Goal: Information Seeking & Learning: Learn about a topic

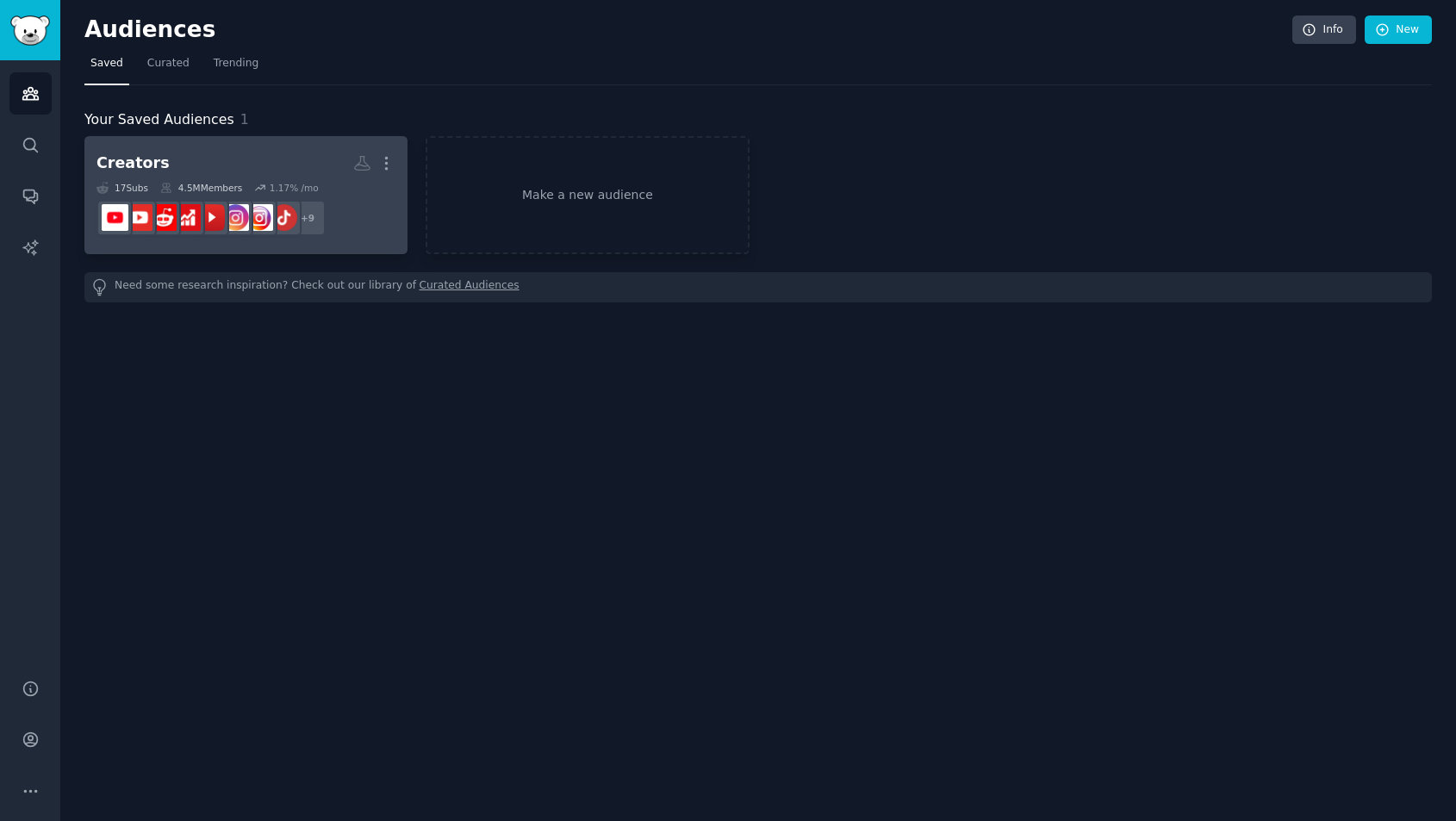
click at [283, 168] on h2 "Creators More" at bounding box center [245, 163] width 299 height 30
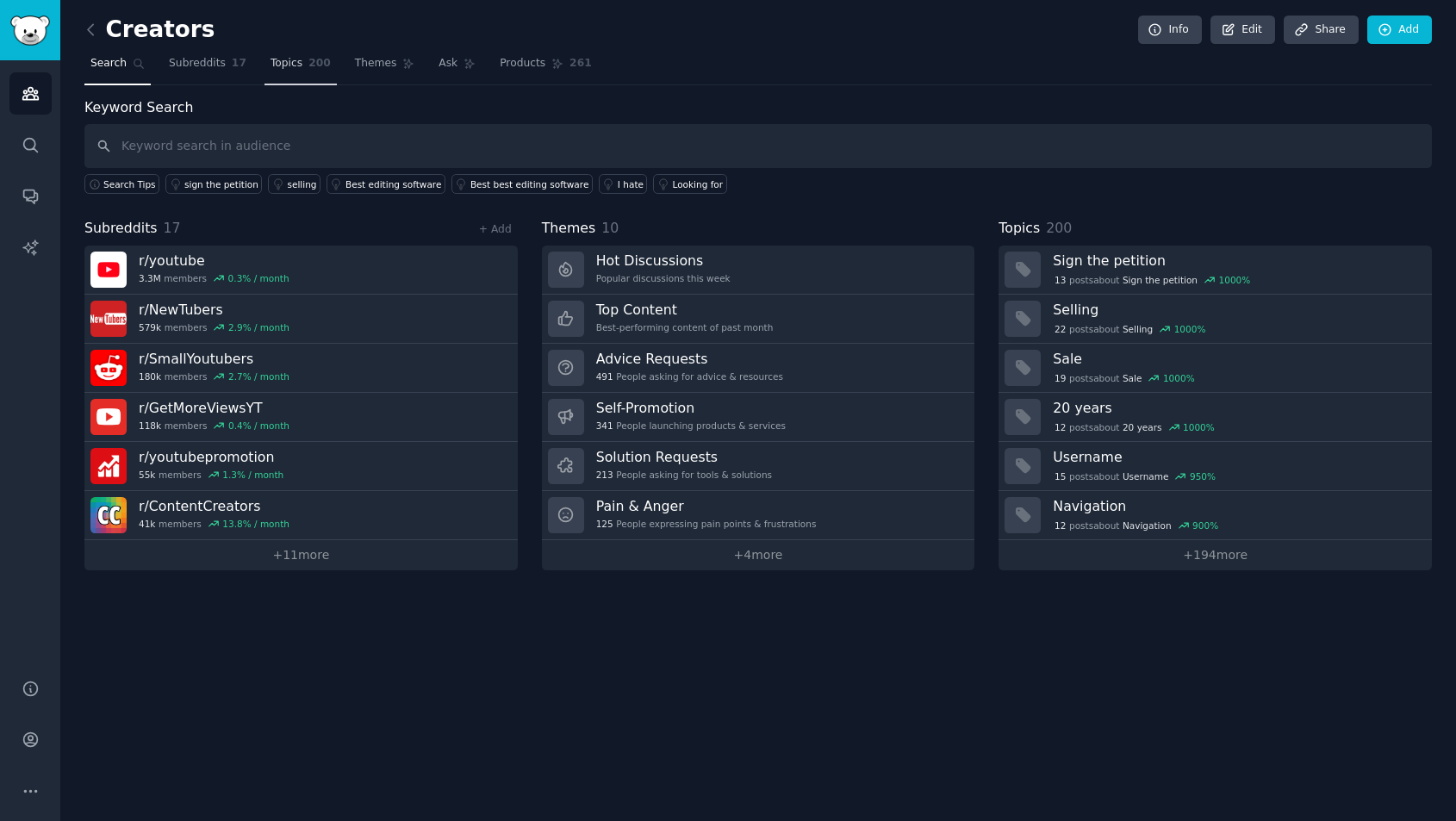
click at [287, 65] on span "Topics" at bounding box center [286, 63] width 32 height 15
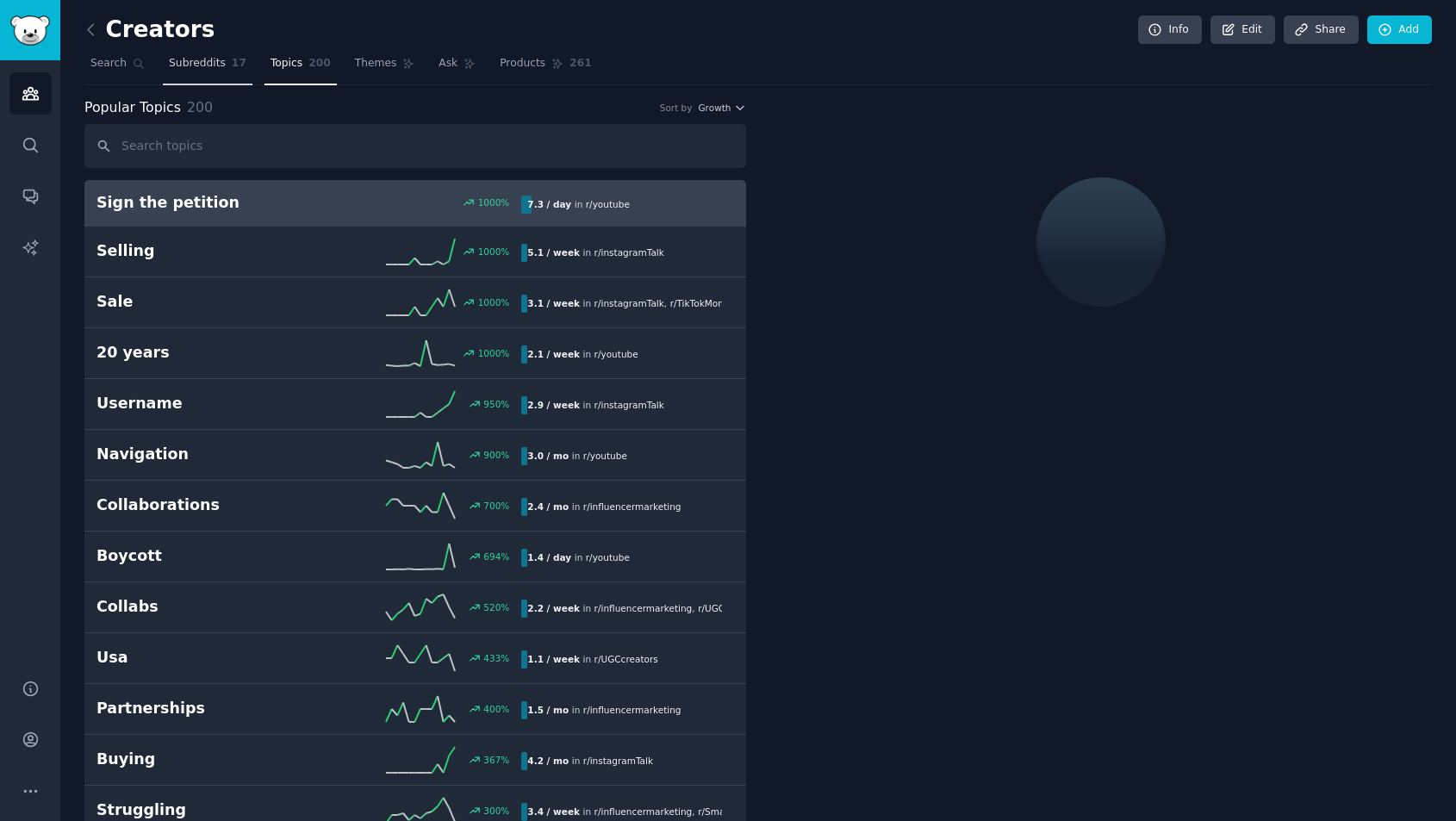
click at [204, 71] on link "Subreddits 17" at bounding box center [207, 67] width 90 height 35
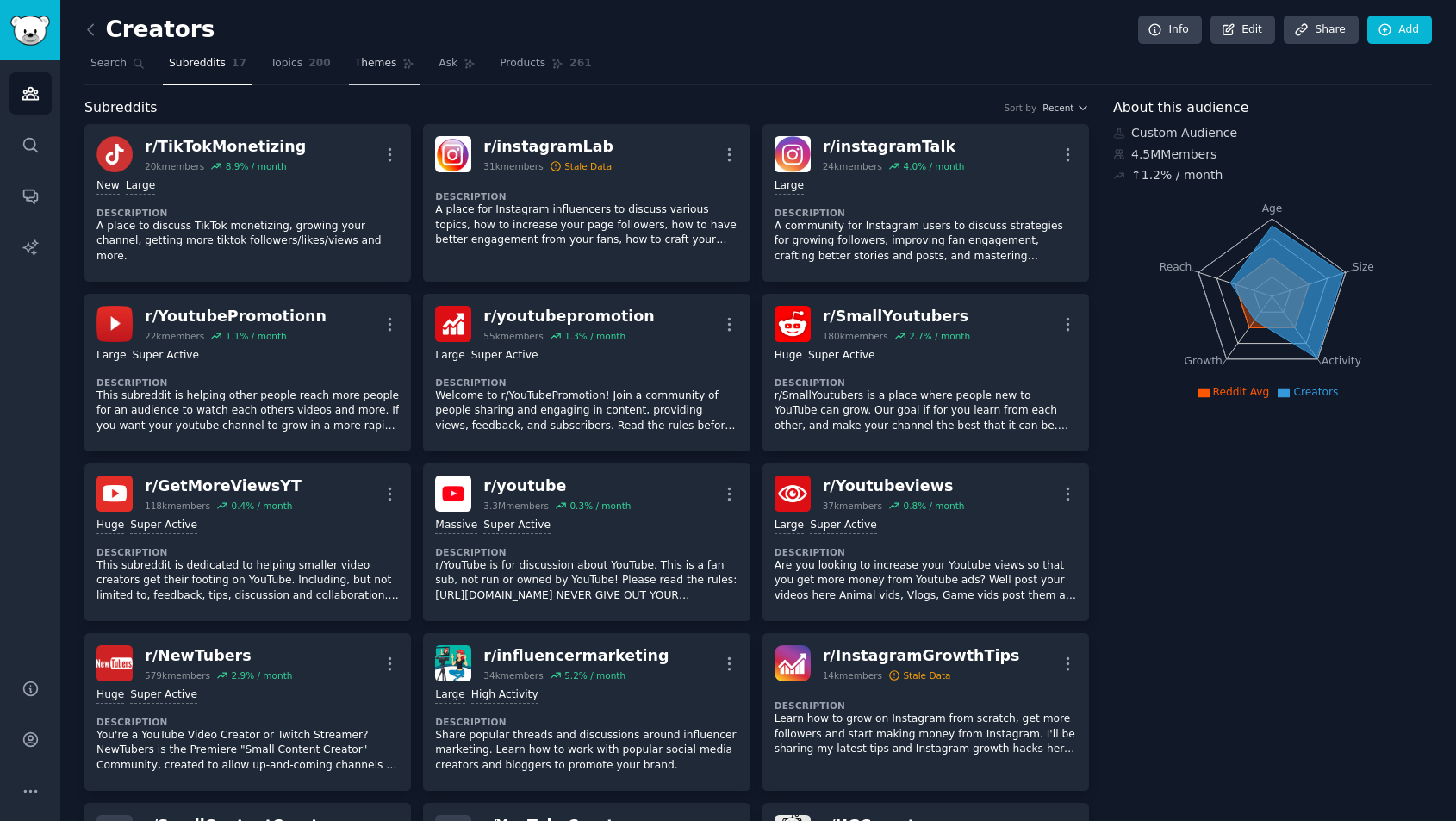
click at [378, 59] on span "Themes" at bounding box center [376, 63] width 43 height 15
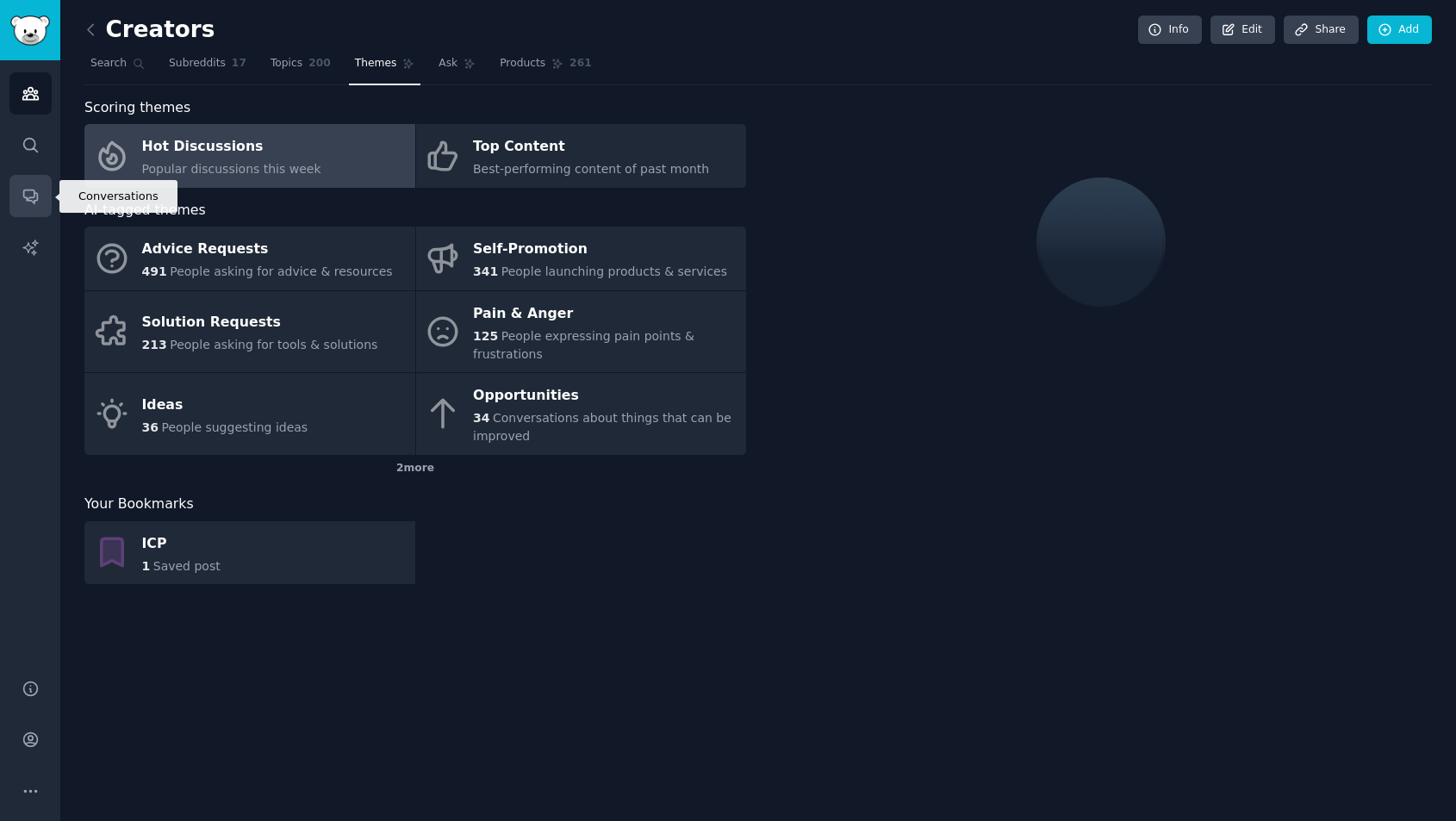
click at [24, 199] on icon "Sidebar" at bounding box center [30, 196] width 18 height 18
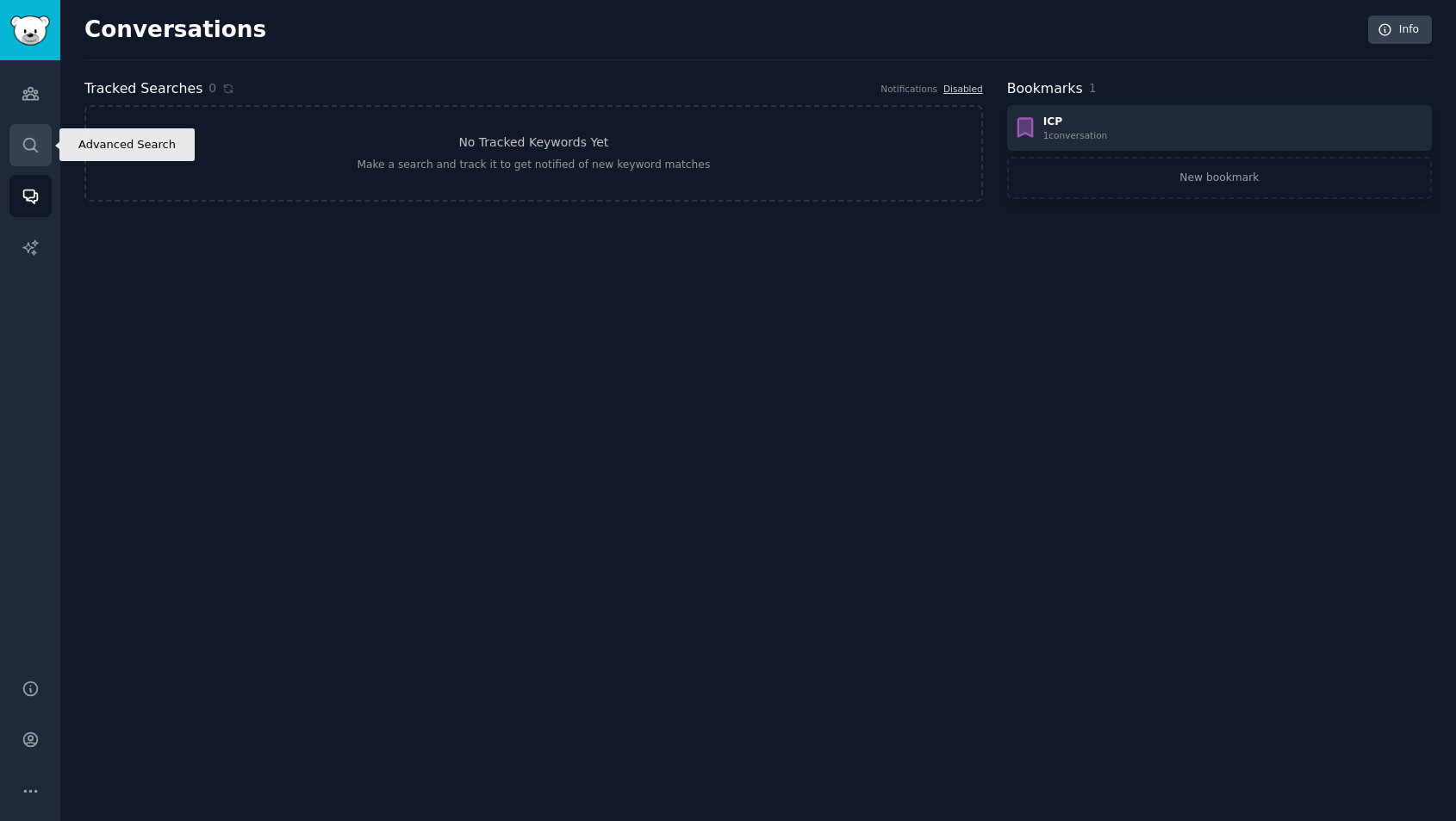
click at [27, 145] on icon "Sidebar" at bounding box center [30, 145] width 18 height 18
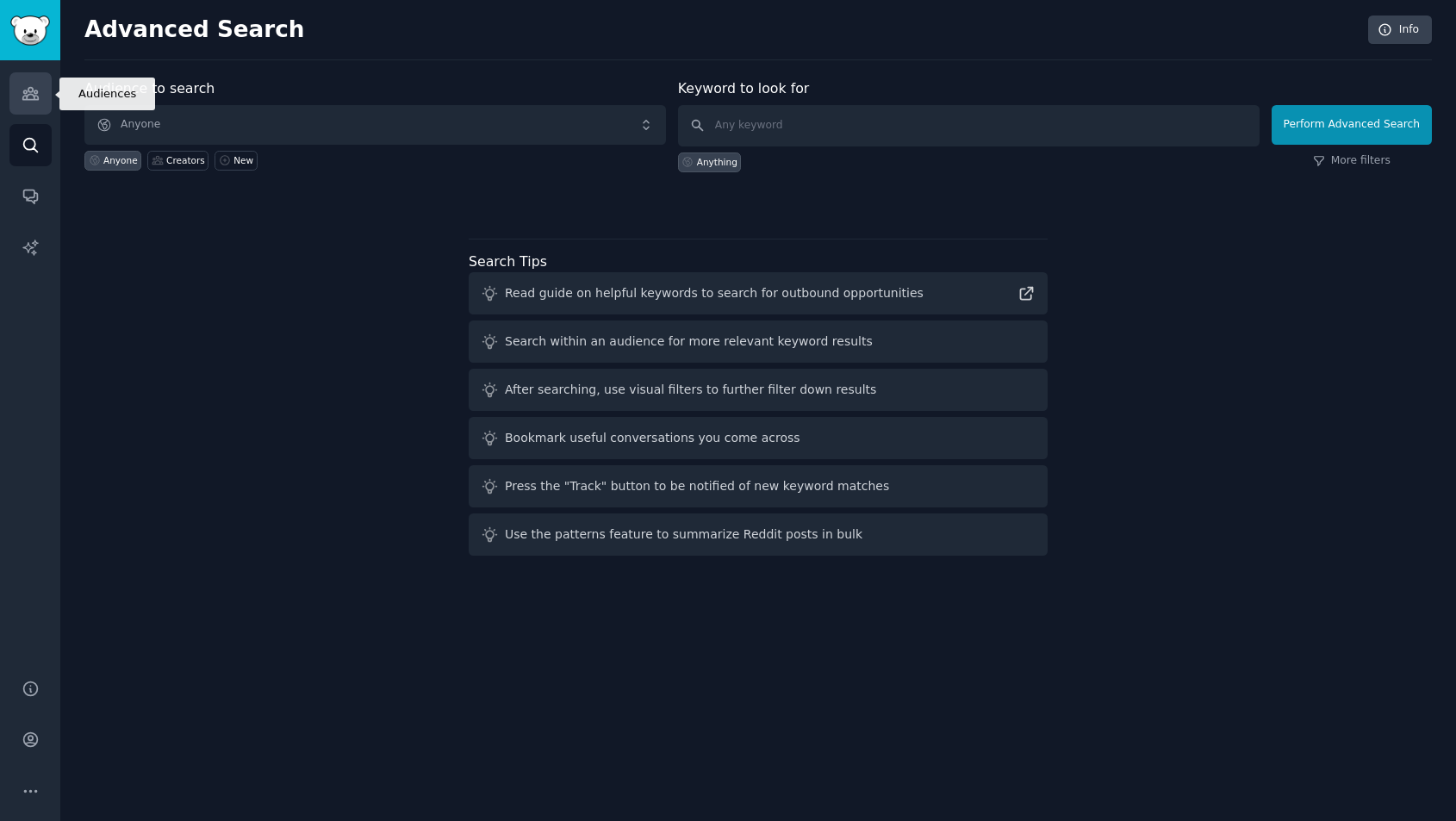
click at [37, 87] on icon "Sidebar" at bounding box center [30, 93] width 18 height 18
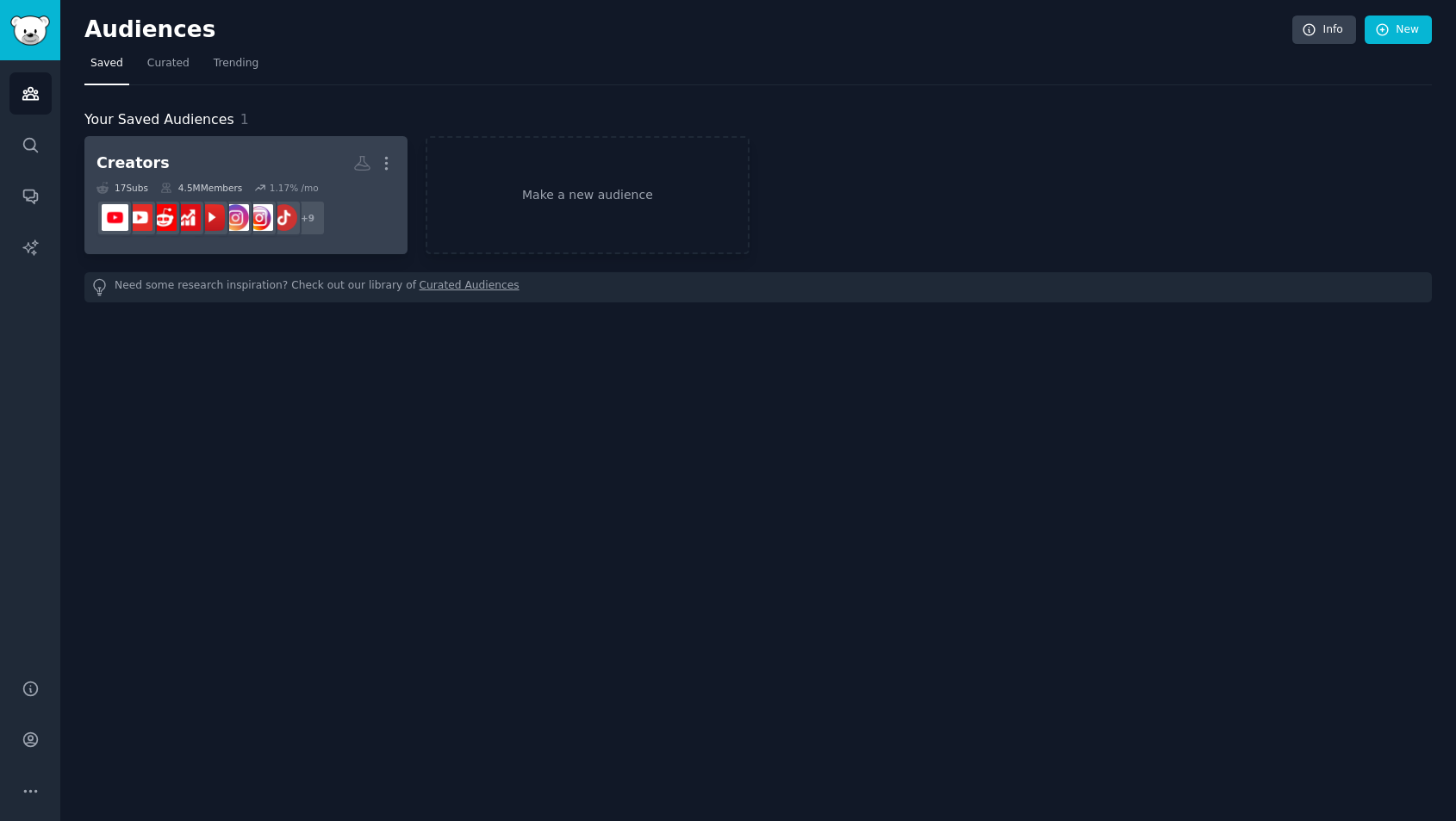
click at [247, 145] on link "Creators More 17 Sub s 4.5M Members 1.17 % /mo r/instagramLab + 9" at bounding box center [245, 195] width 323 height 118
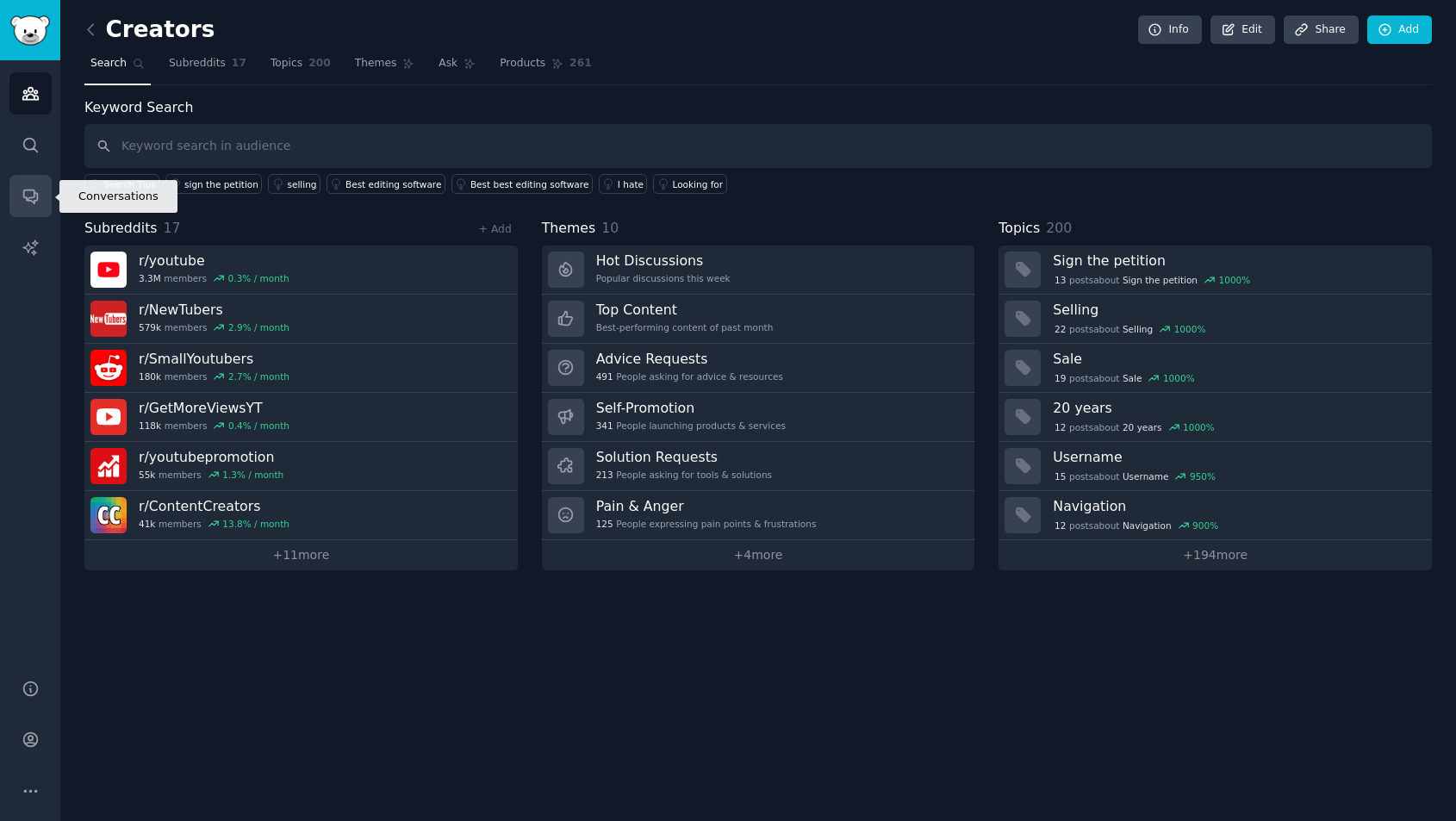
click at [29, 207] on link "Conversations" at bounding box center [31, 196] width 43 height 43
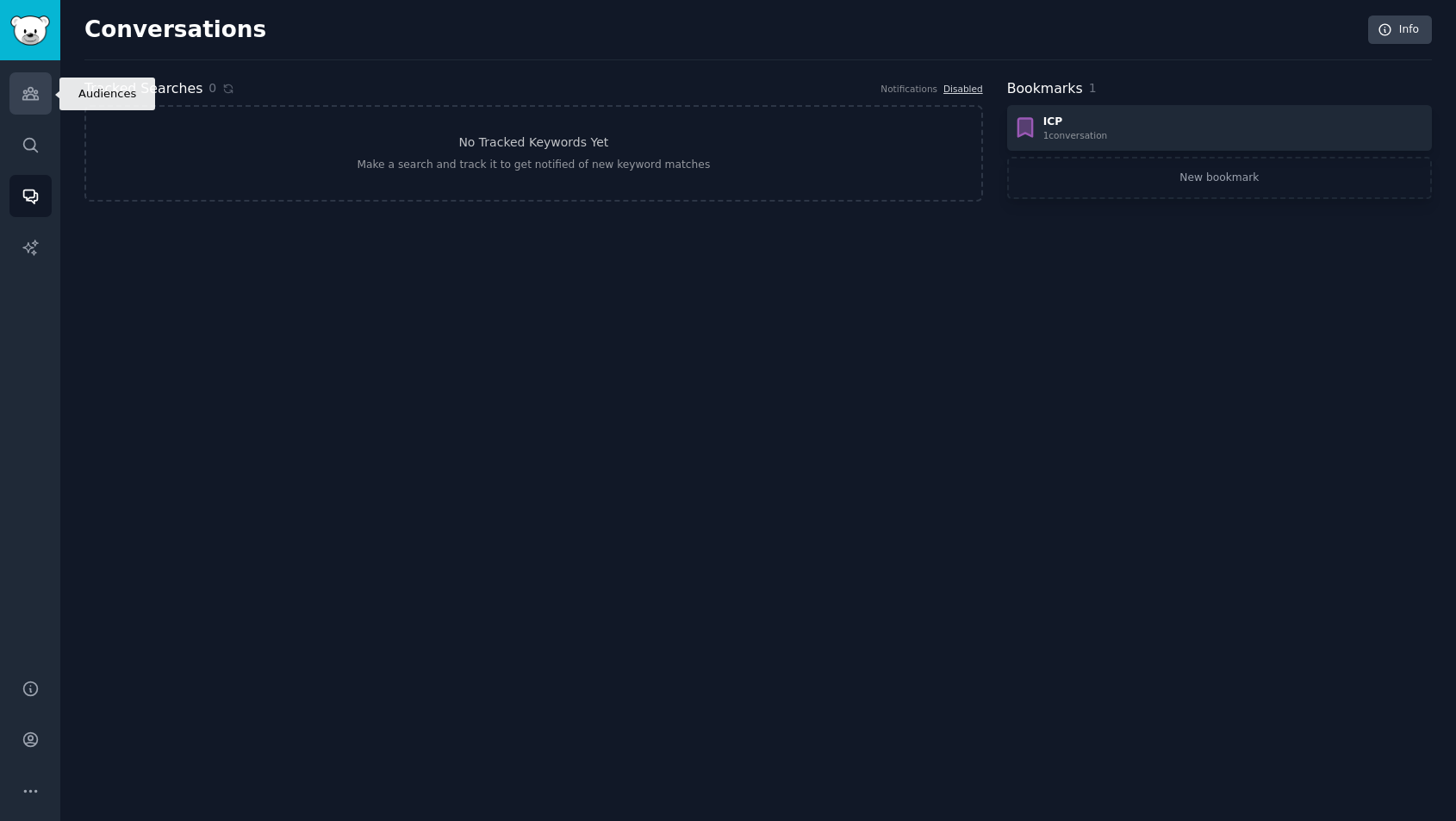
click at [27, 98] on icon "Sidebar" at bounding box center [30, 93] width 18 height 18
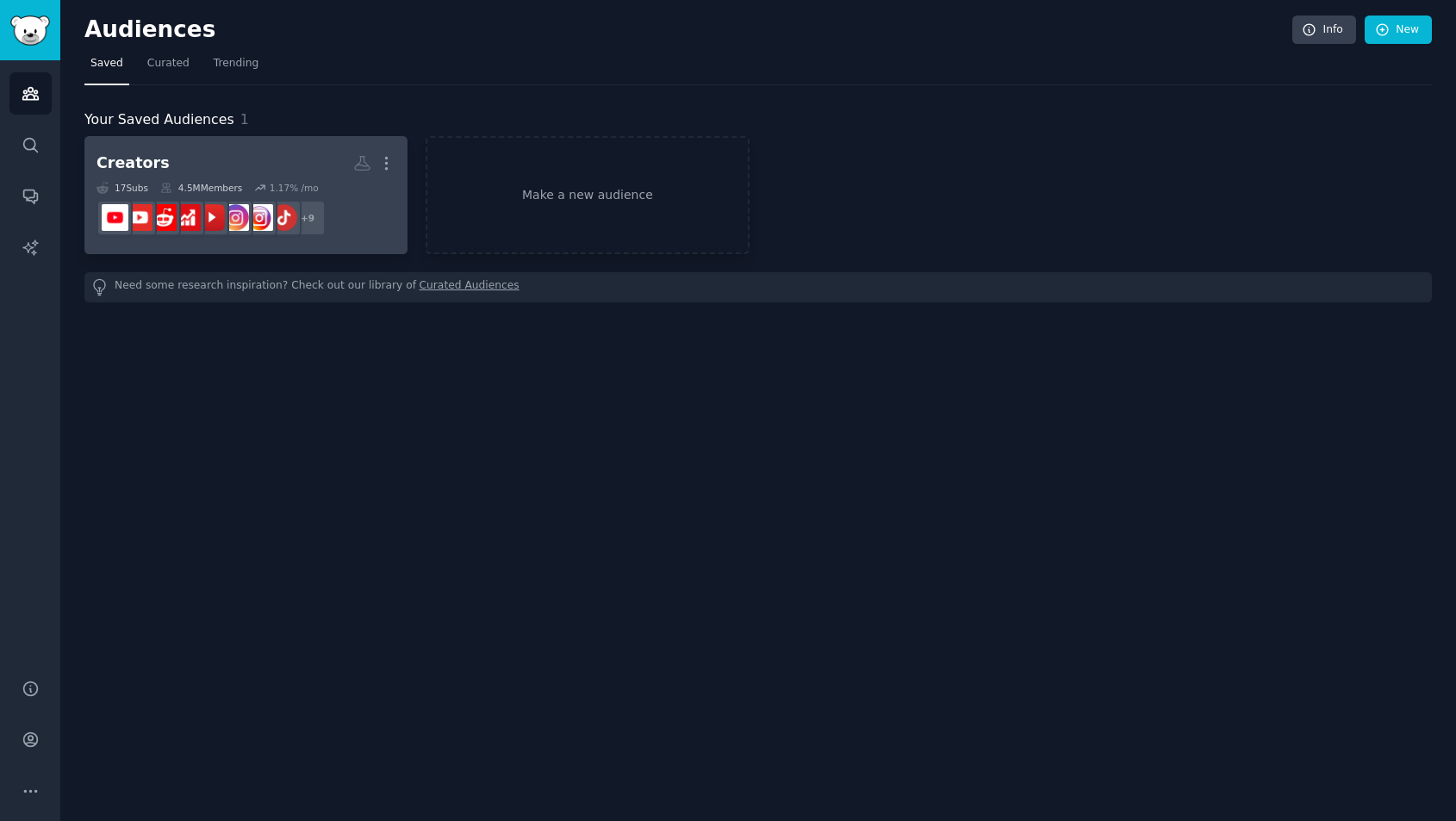
click at [276, 157] on h2 "Creators More" at bounding box center [245, 163] width 299 height 30
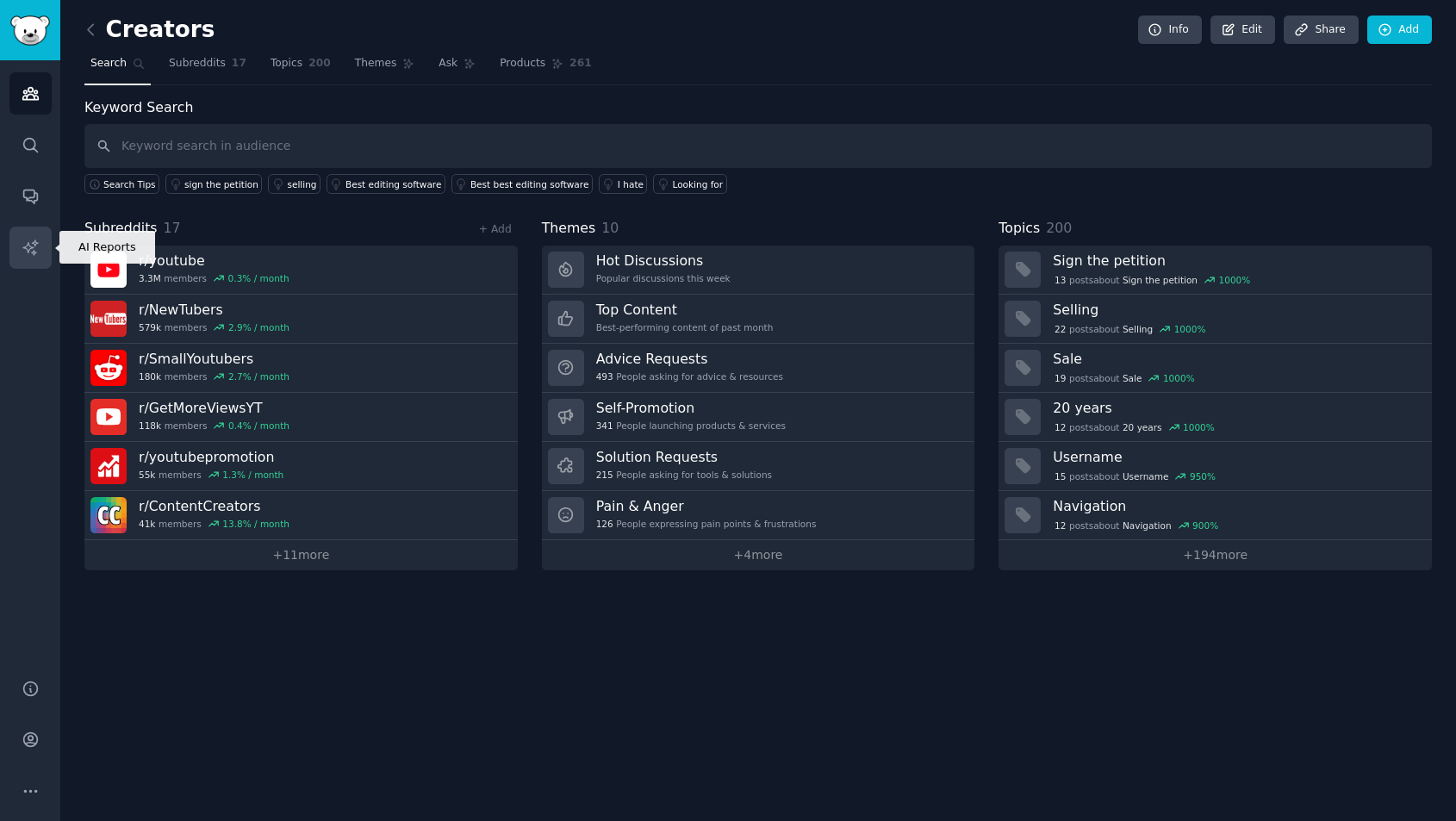
click at [32, 254] on icon "Sidebar" at bounding box center [30, 247] width 18 height 18
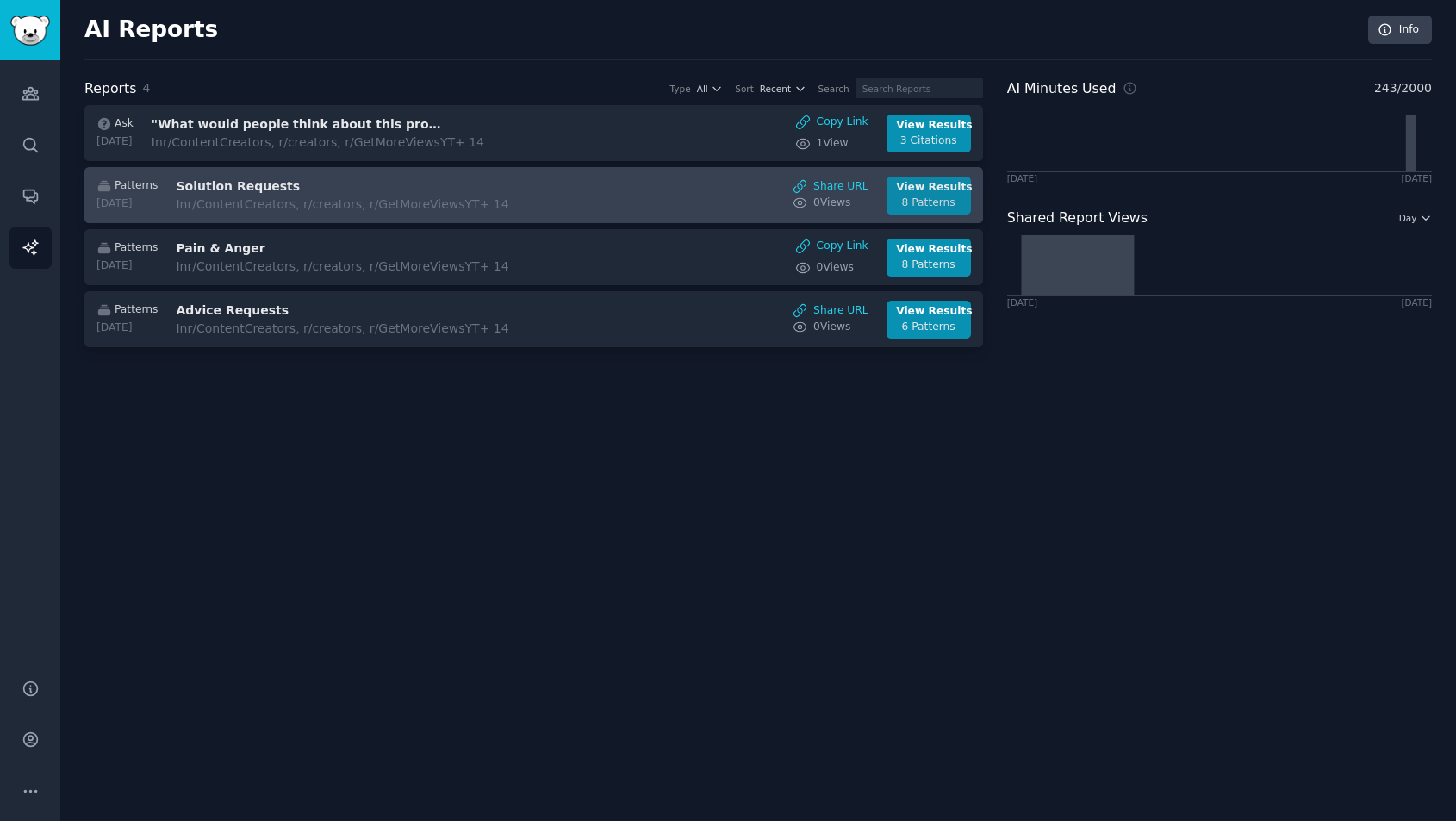
click at [939, 197] on div "8 Patterns" at bounding box center [928, 203] width 65 height 15
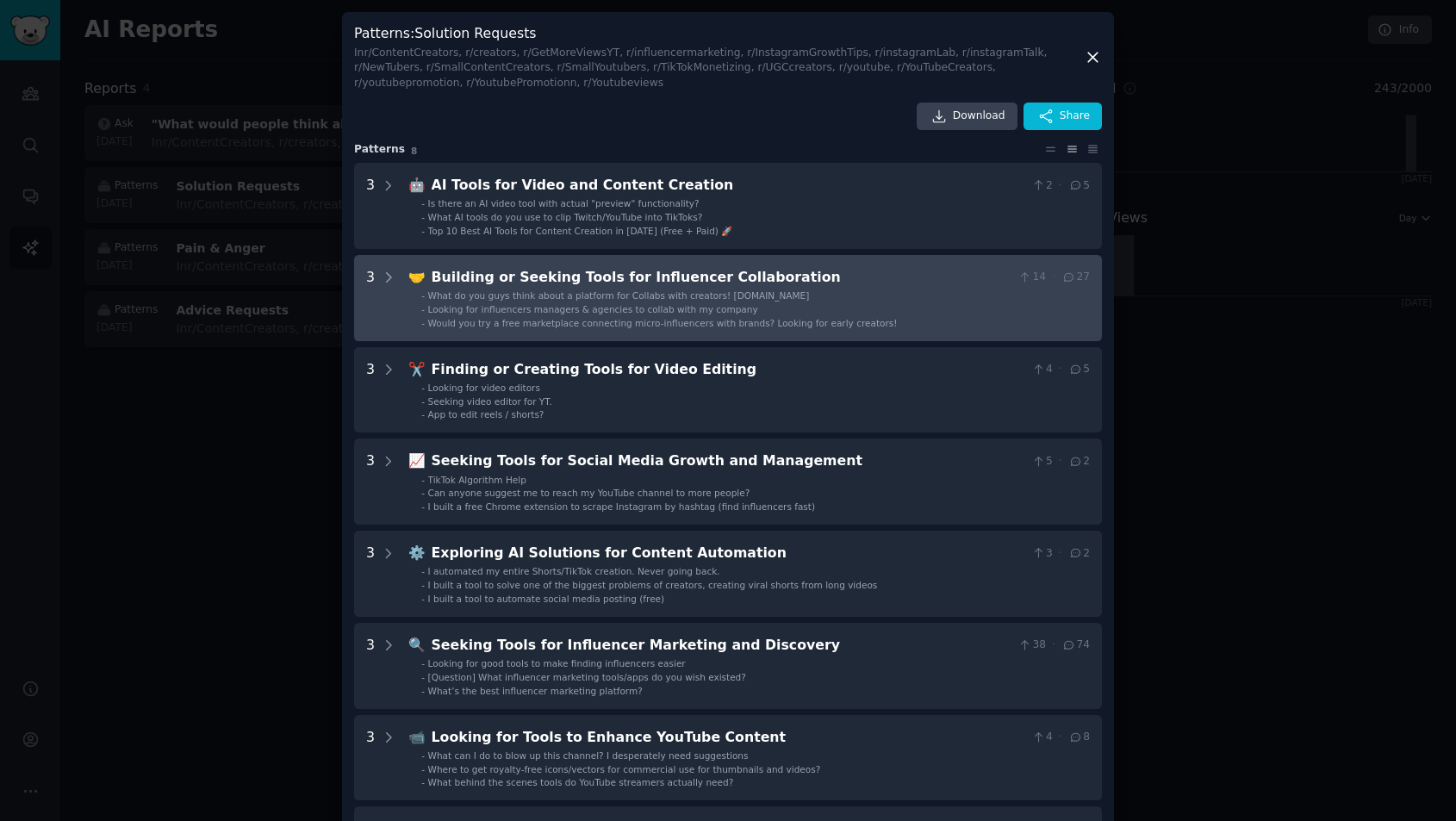
click at [683, 313] on div "Looking for influencers managers & agencies to collab with my company" at bounding box center [593, 309] width 330 height 12
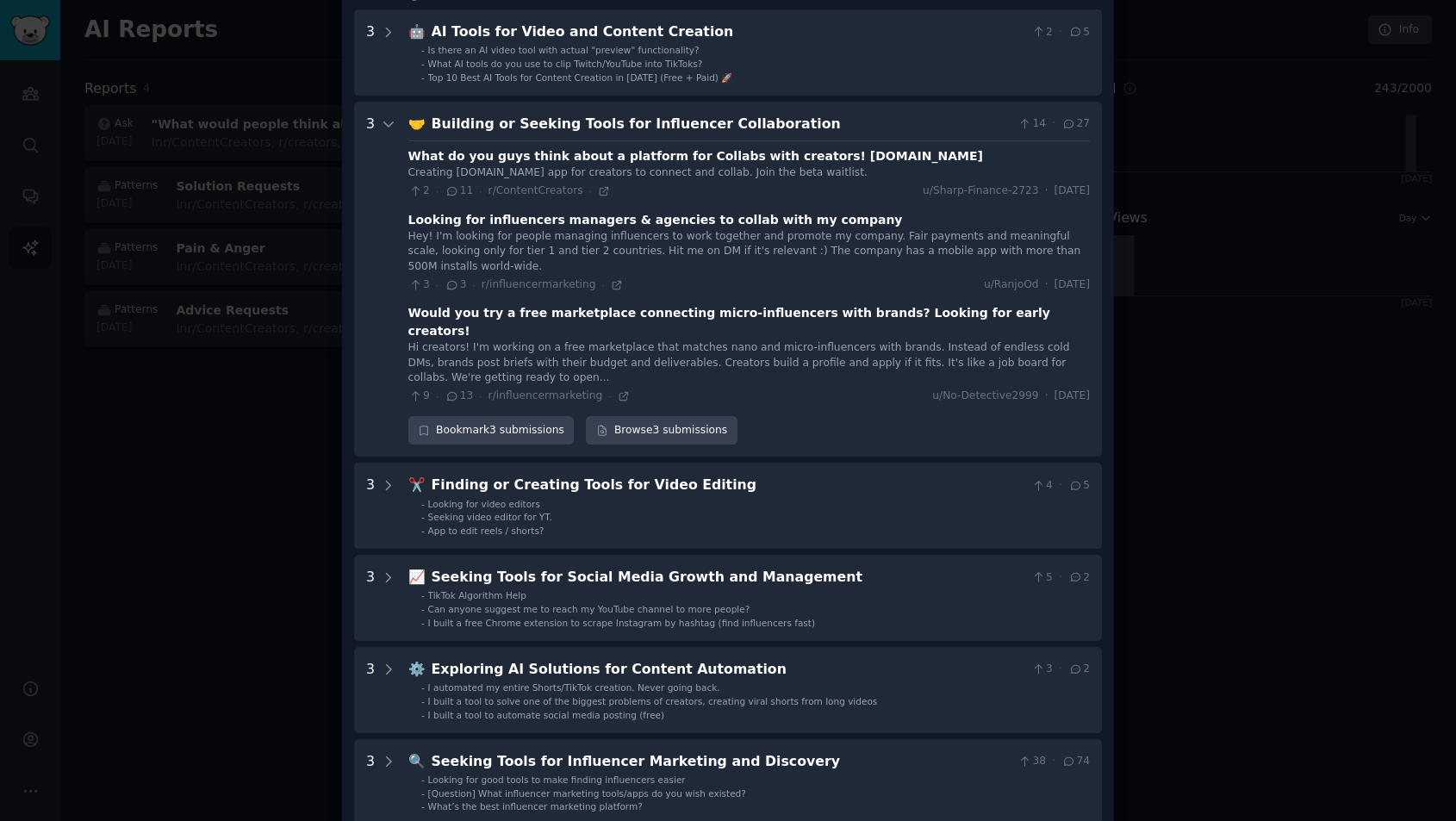
scroll to position [152, 0]
click at [899, 315] on div "Would you try a free marketplace connecting micro-influencers with brands? Look…" at bounding box center [749, 323] width 681 height 36
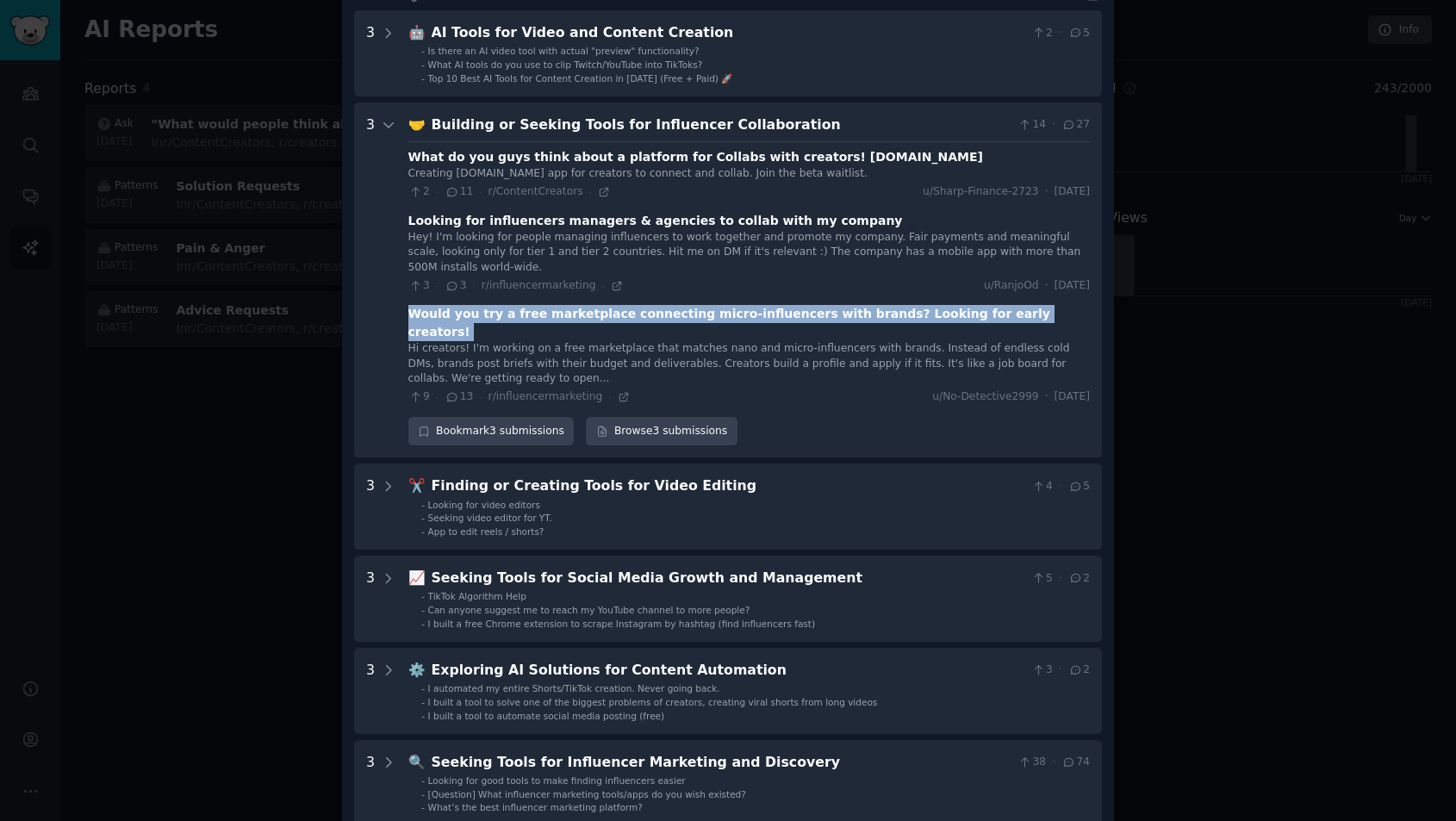
click at [899, 315] on div "Would you try a free marketplace connecting micro-influencers with brands? Look…" at bounding box center [749, 323] width 681 height 36
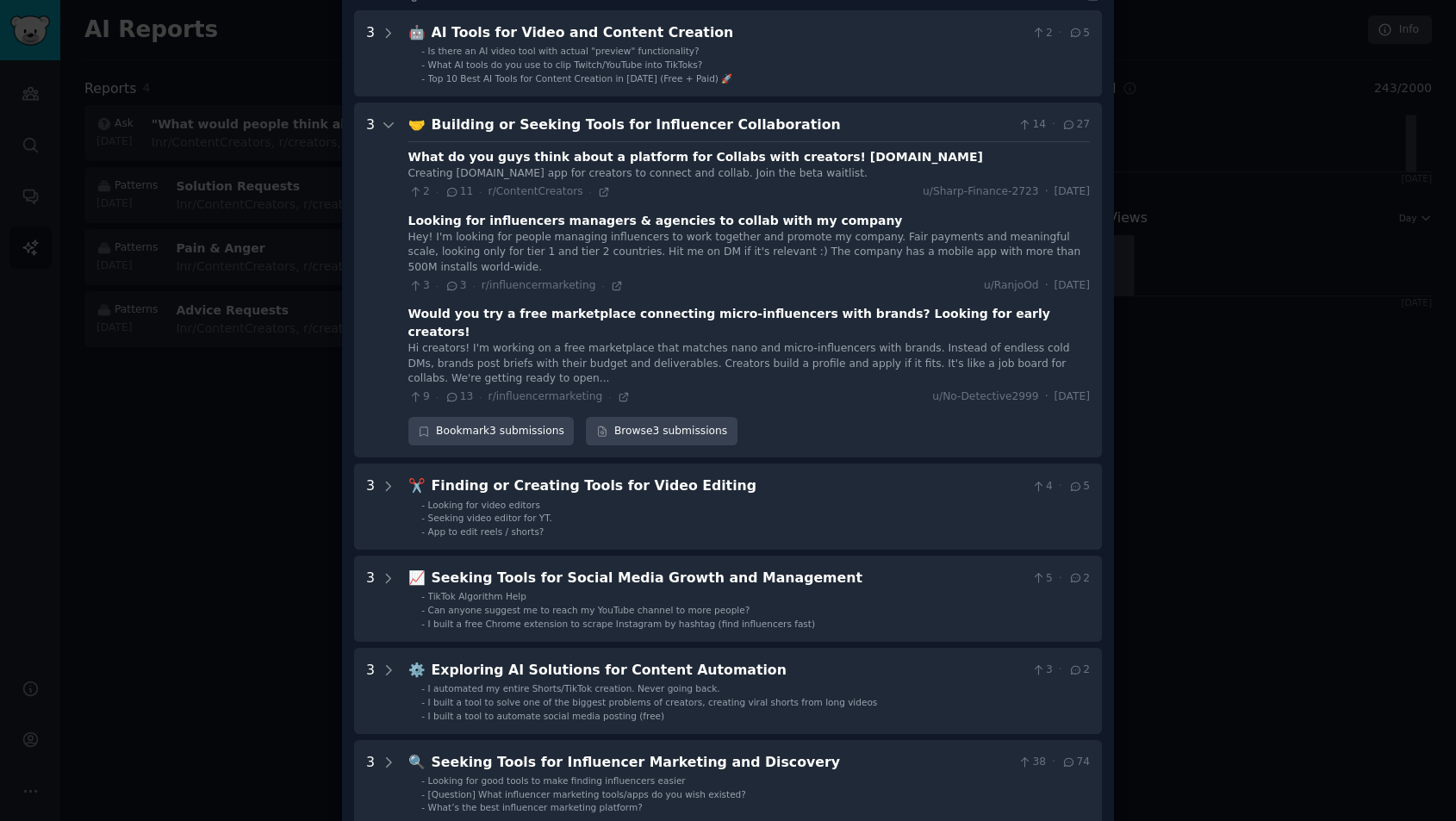
click at [484, 341] on div "Hi creators! I'm working on a free marketplace that matches nano and micro-infl…" at bounding box center [749, 364] width 681 height 46
click at [648, 417] on link "Browse 3 submissions" at bounding box center [661, 431] width 151 height 29
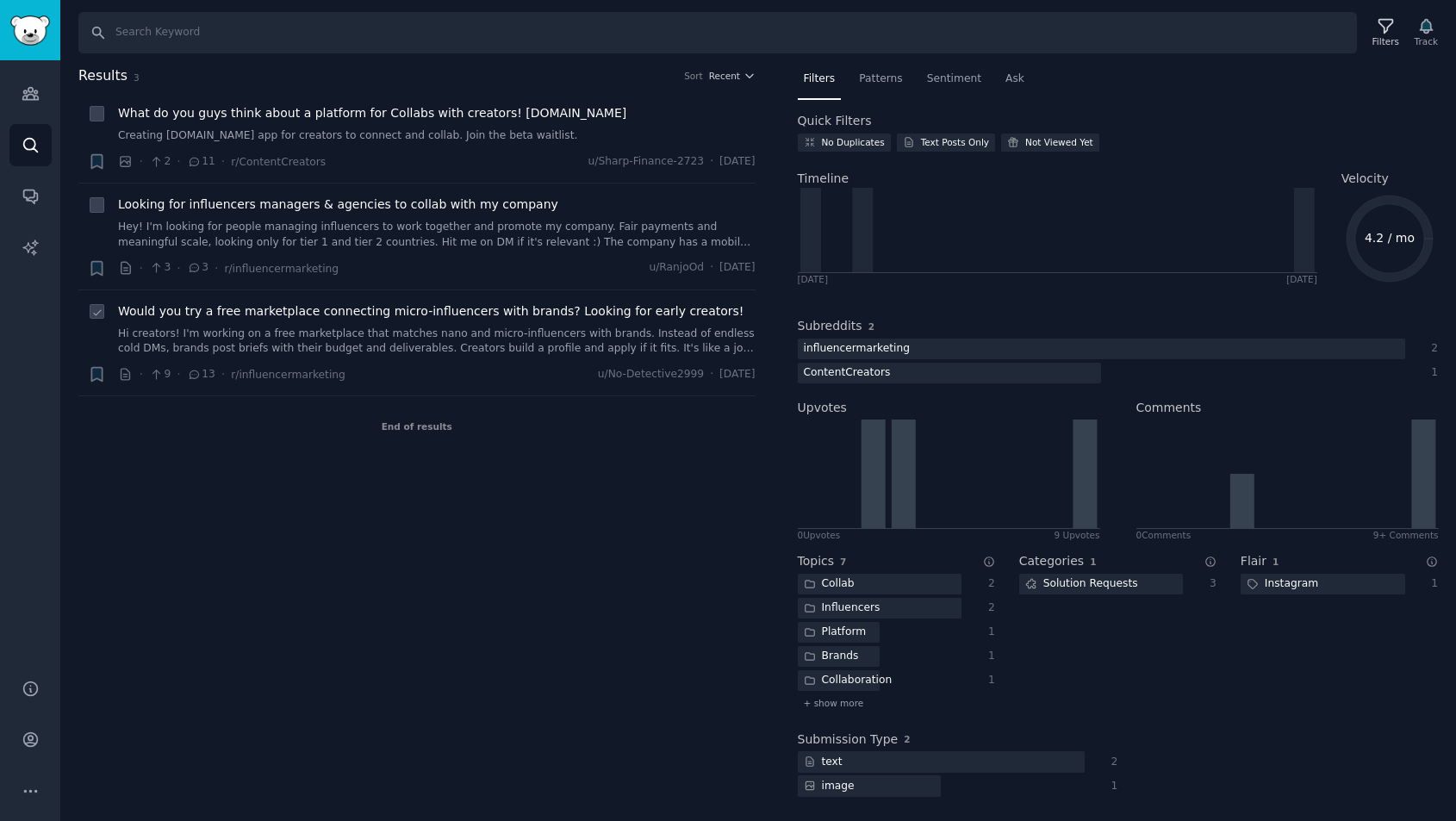
click at [447, 310] on span "Would you try a free marketplace connecting micro-influencers with brands? Look…" at bounding box center [431, 311] width 626 height 18
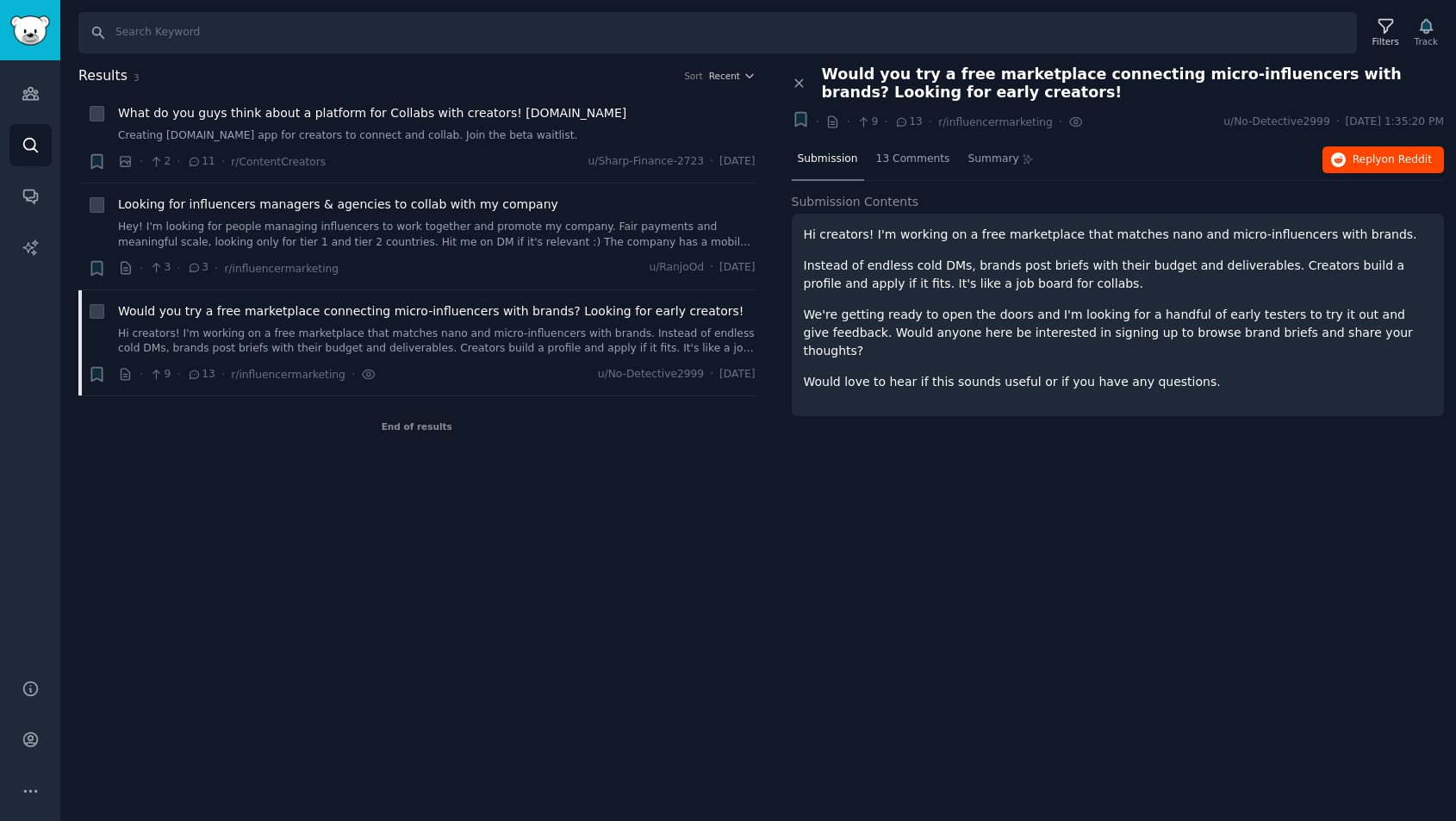
click at [1397, 161] on span "on Reddit" at bounding box center [1406, 160] width 50 height 12
click at [24, 101] on icon "Sidebar" at bounding box center [30, 93] width 18 height 18
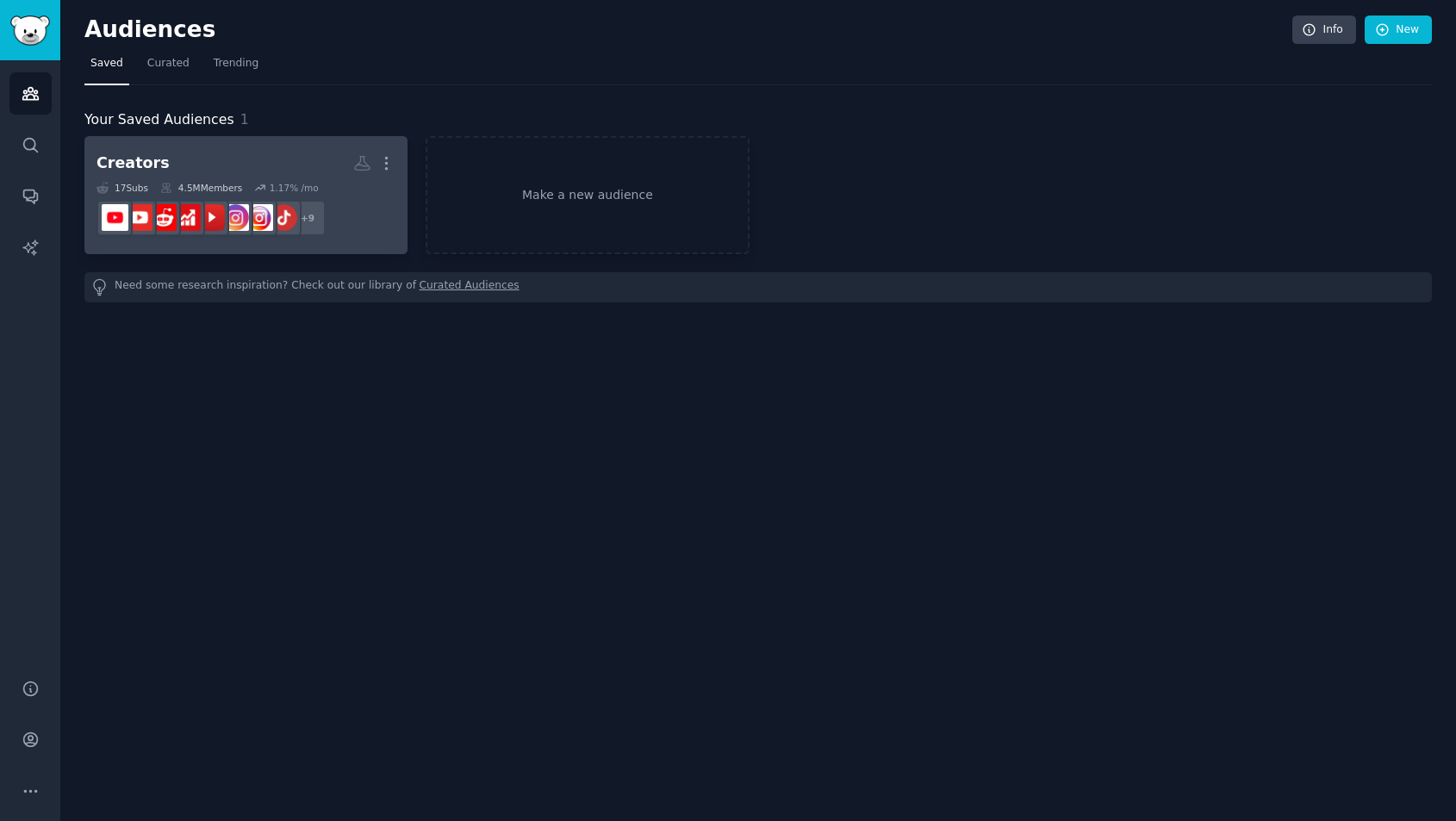
click at [194, 163] on h2 "Creators More" at bounding box center [245, 163] width 299 height 30
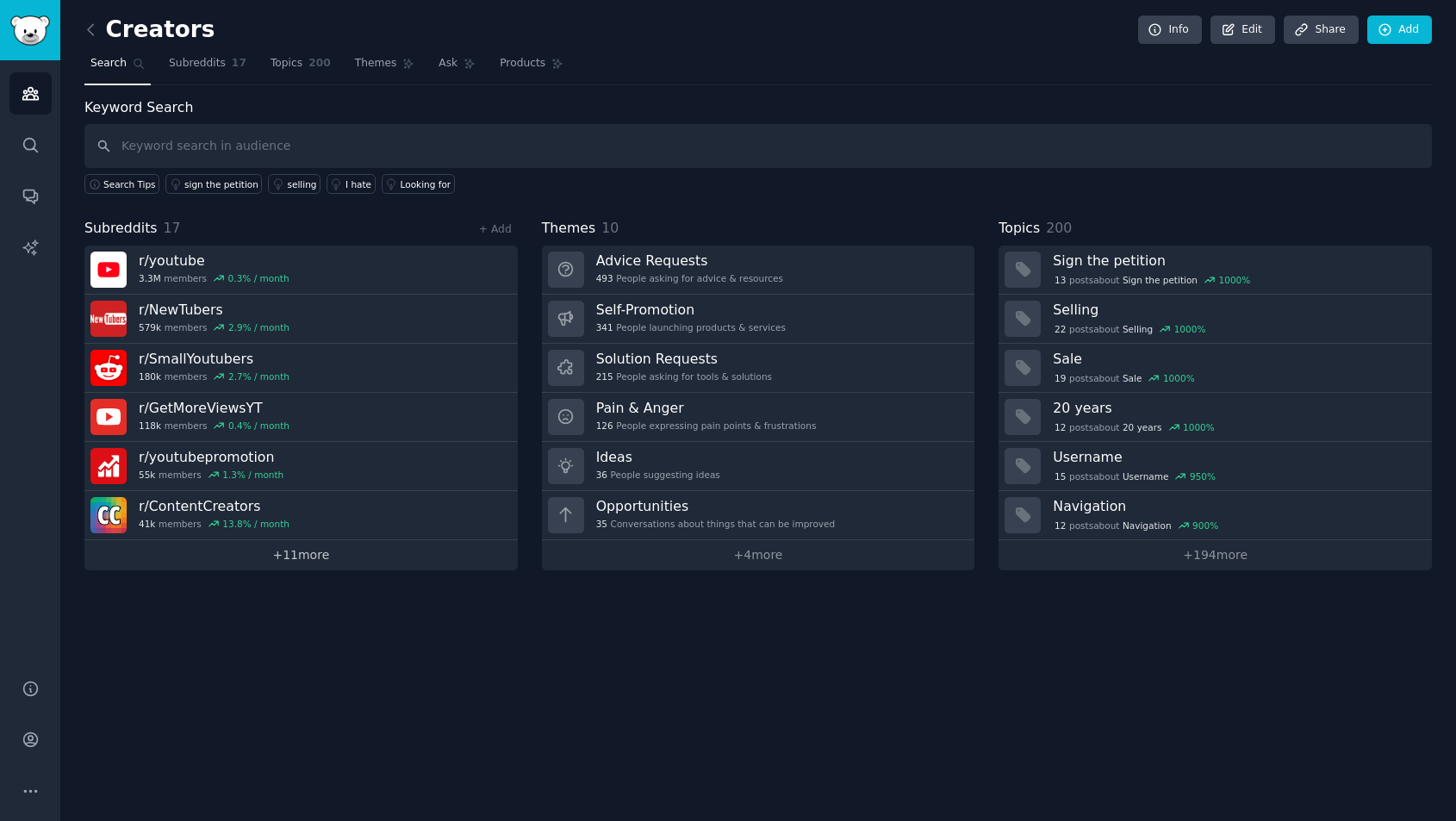
click at [293, 559] on link "+ 11 more" at bounding box center [300, 555] width 433 height 30
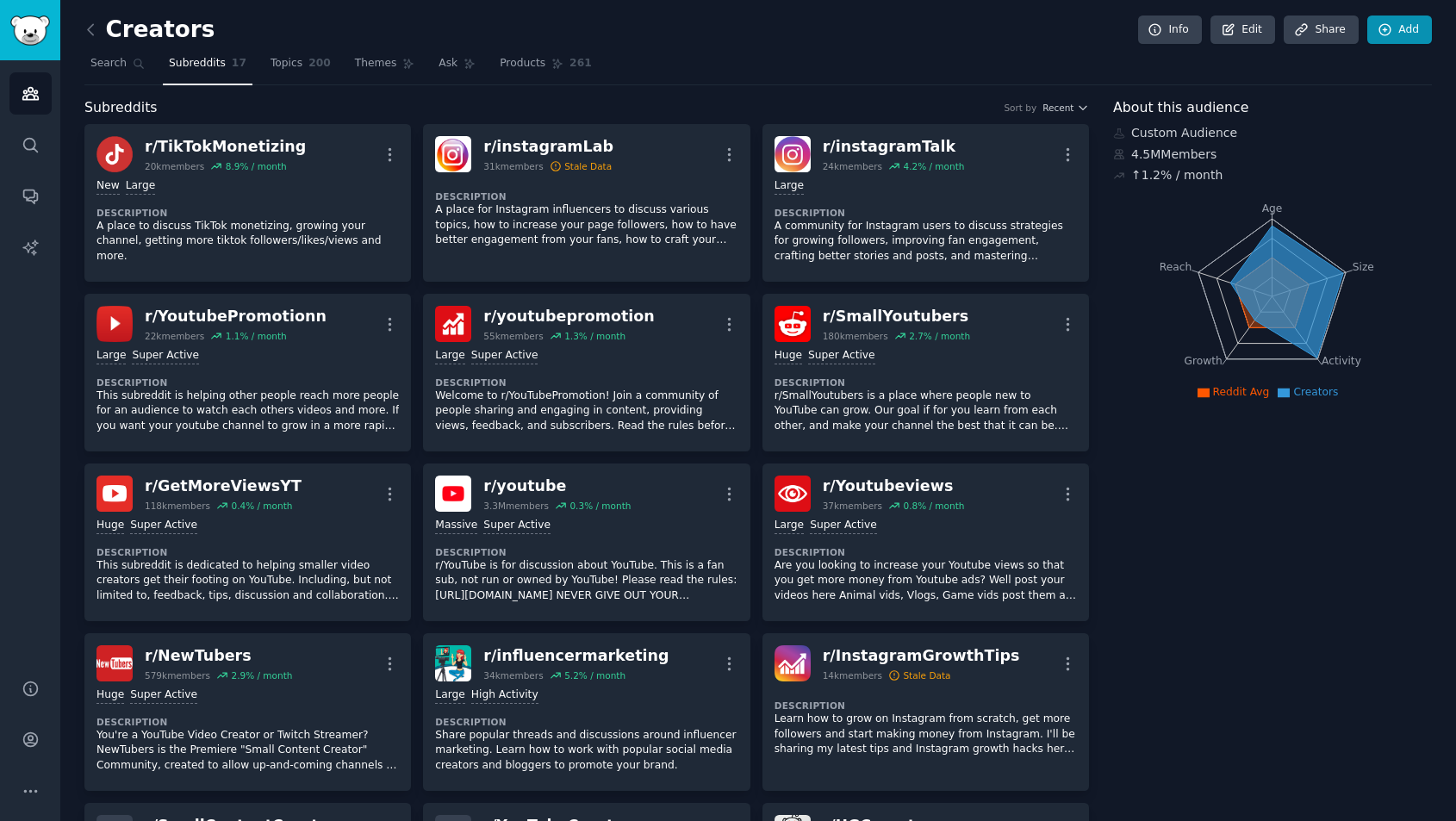
click at [1413, 19] on link "Add" at bounding box center [1399, 29] width 65 height 29
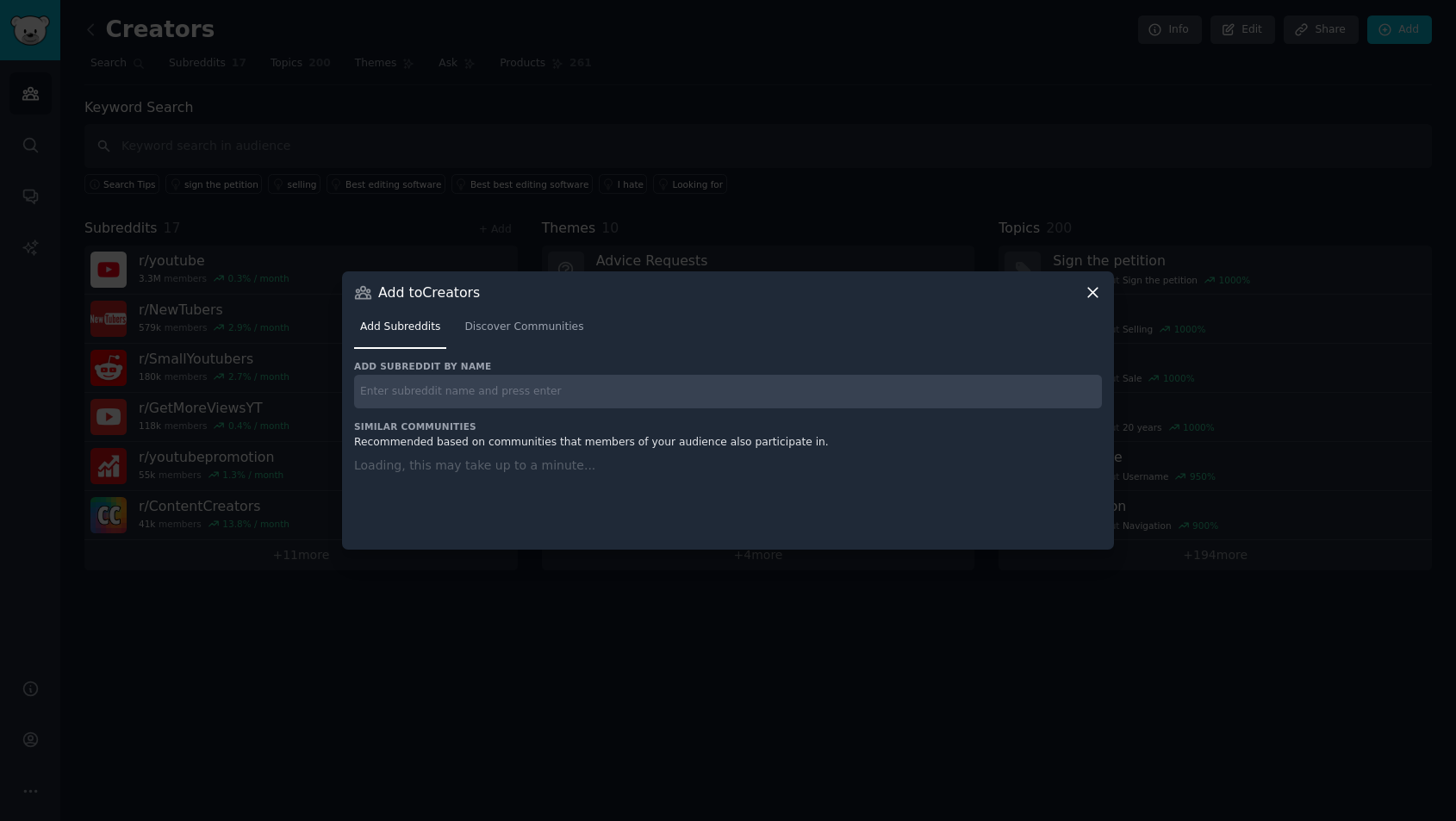
click at [497, 388] on input "text" at bounding box center [728, 392] width 748 height 34
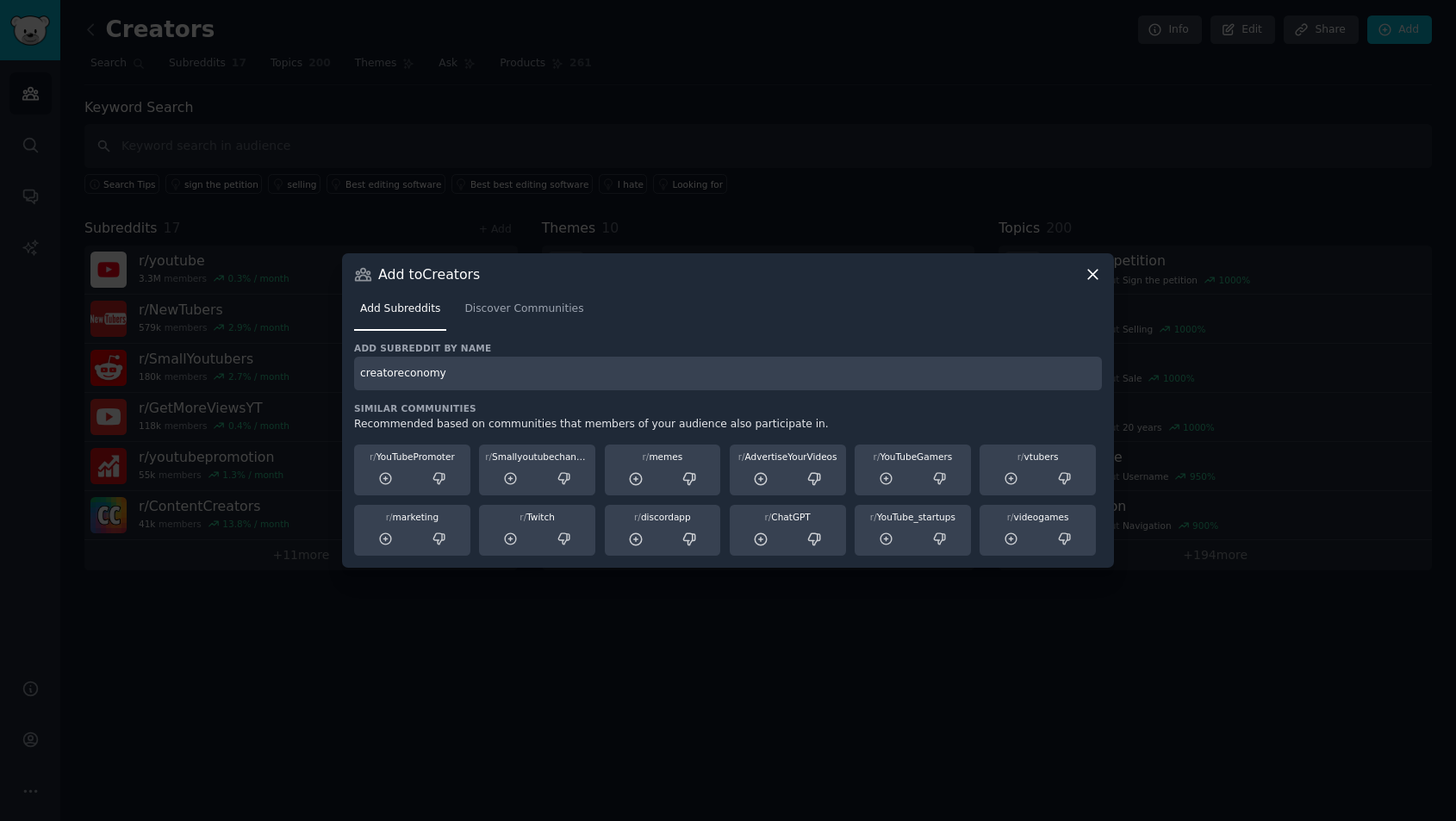
type input "creatoreconomy"
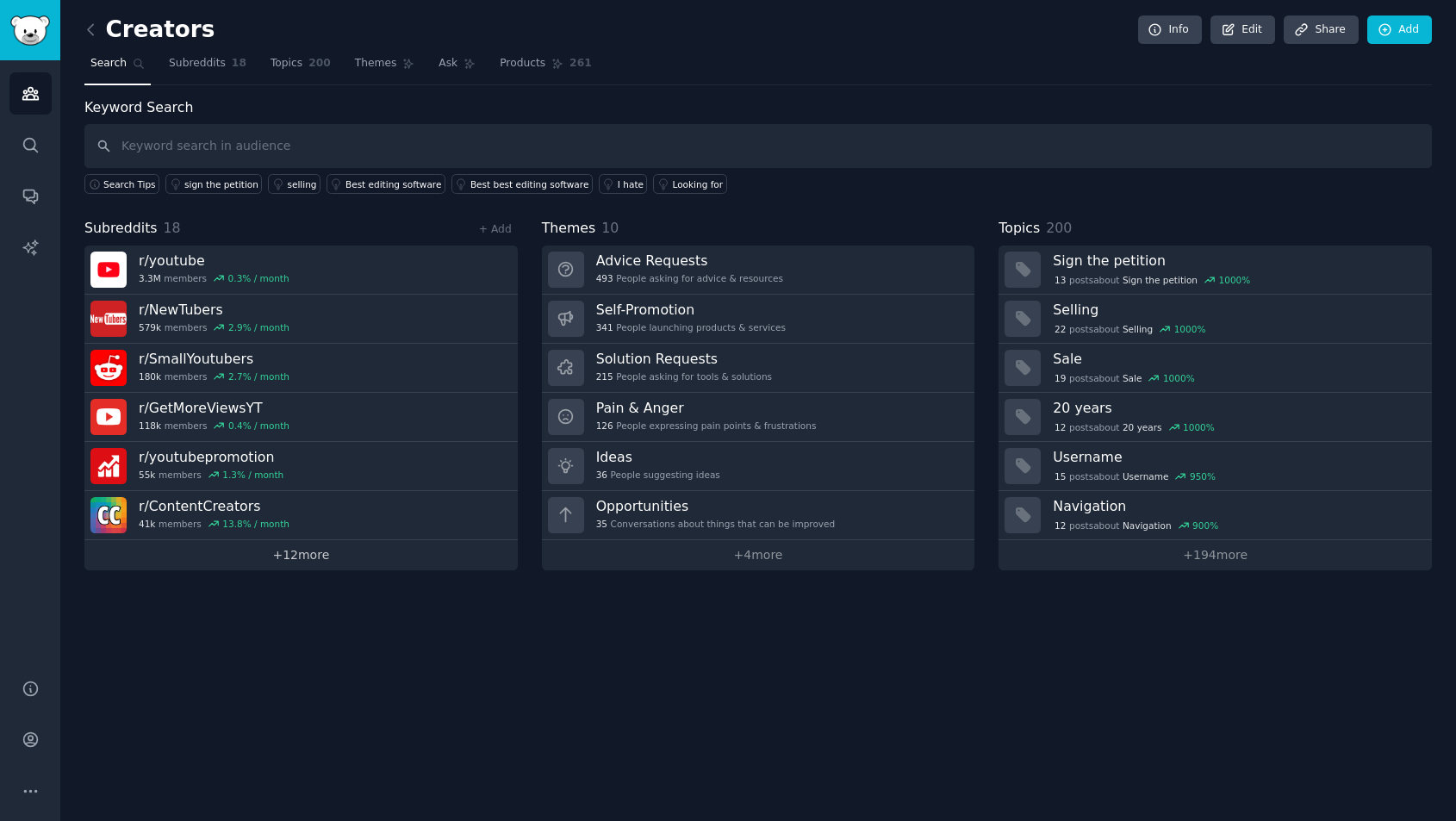
click at [292, 547] on link "+ 12 more" at bounding box center [300, 555] width 433 height 30
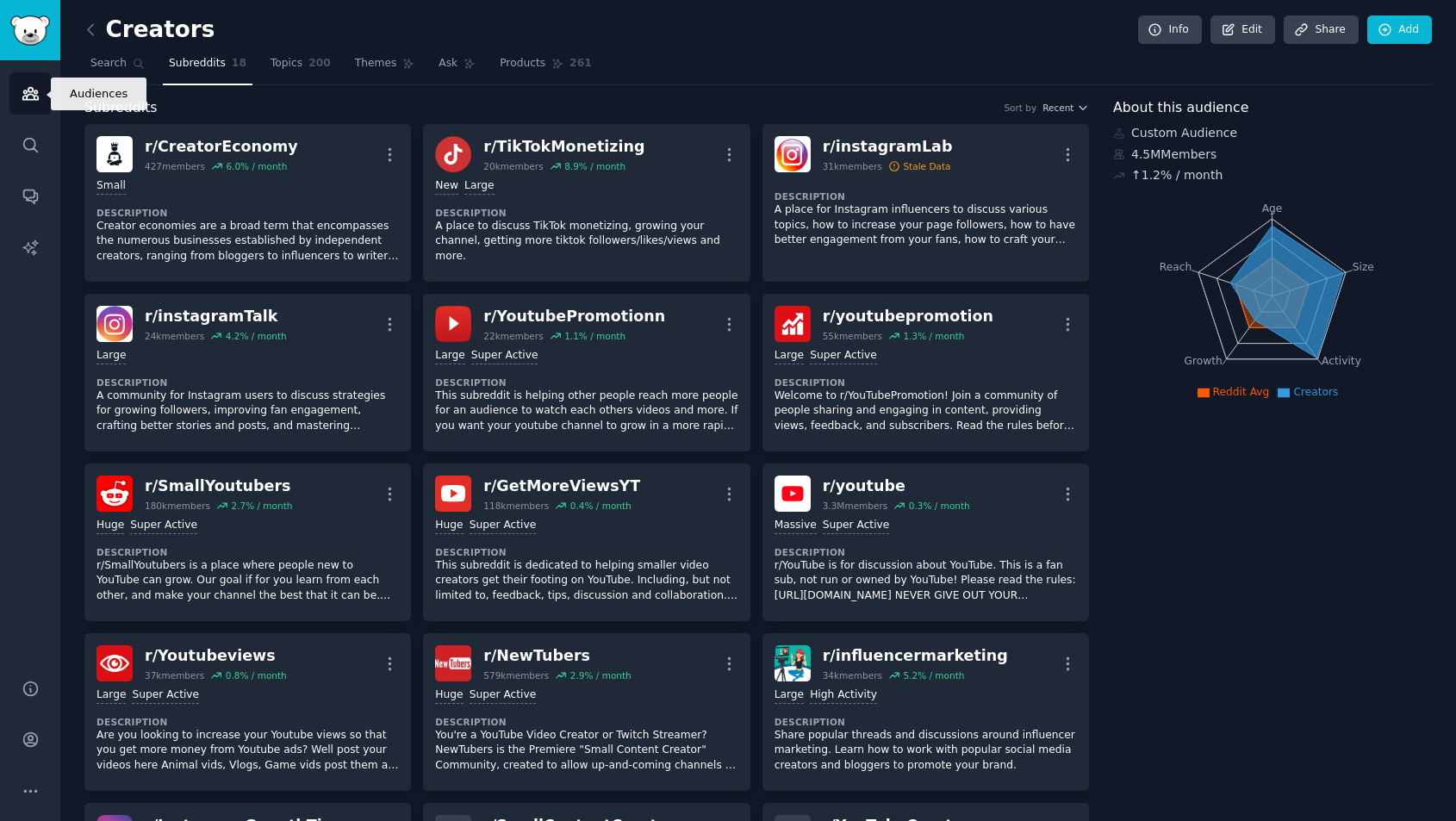
click at [29, 98] on icon "Sidebar" at bounding box center [30, 93] width 18 height 18
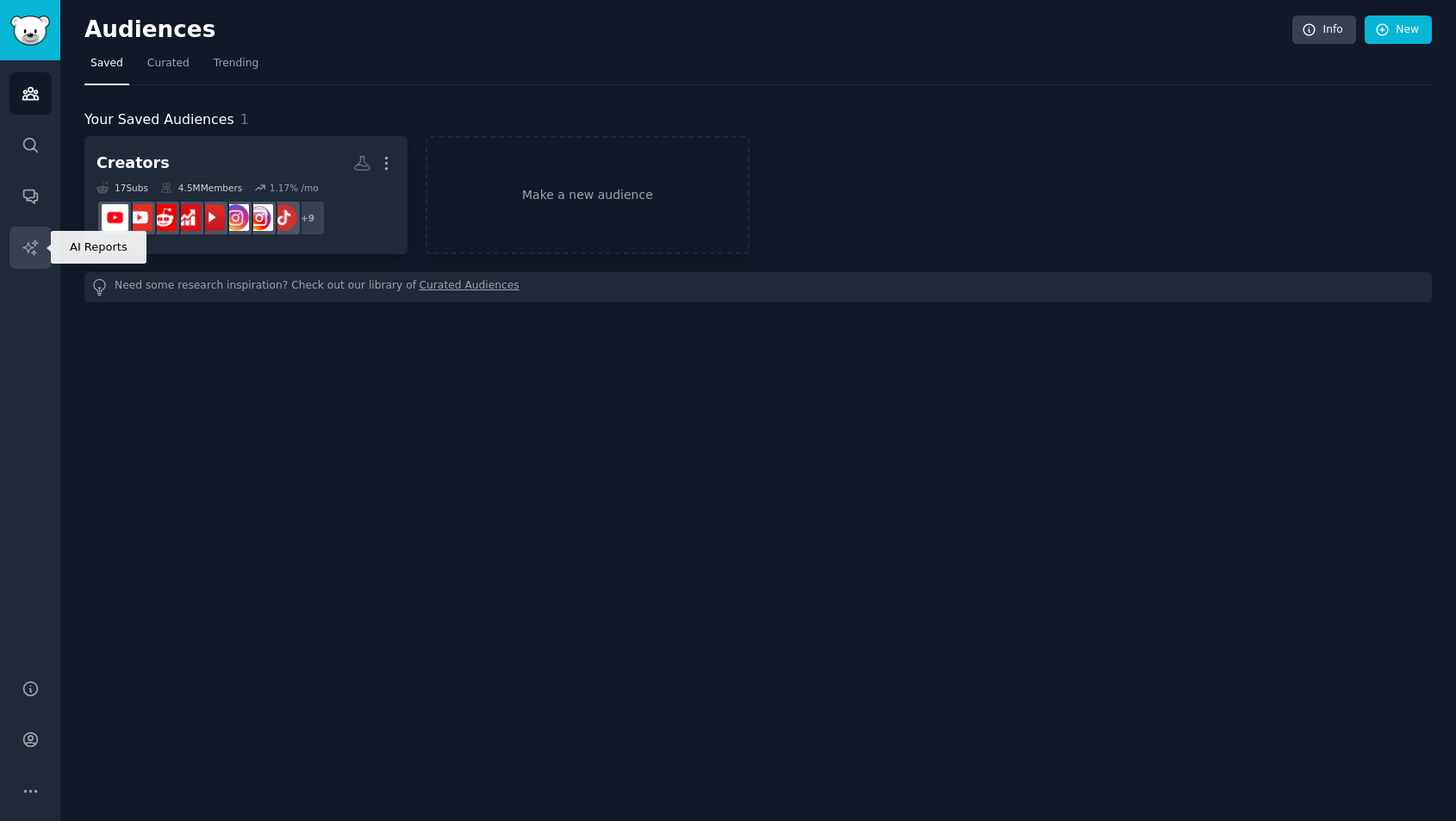
click at [27, 262] on link "AI Reports" at bounding box center [31, 248] width 43 height 43
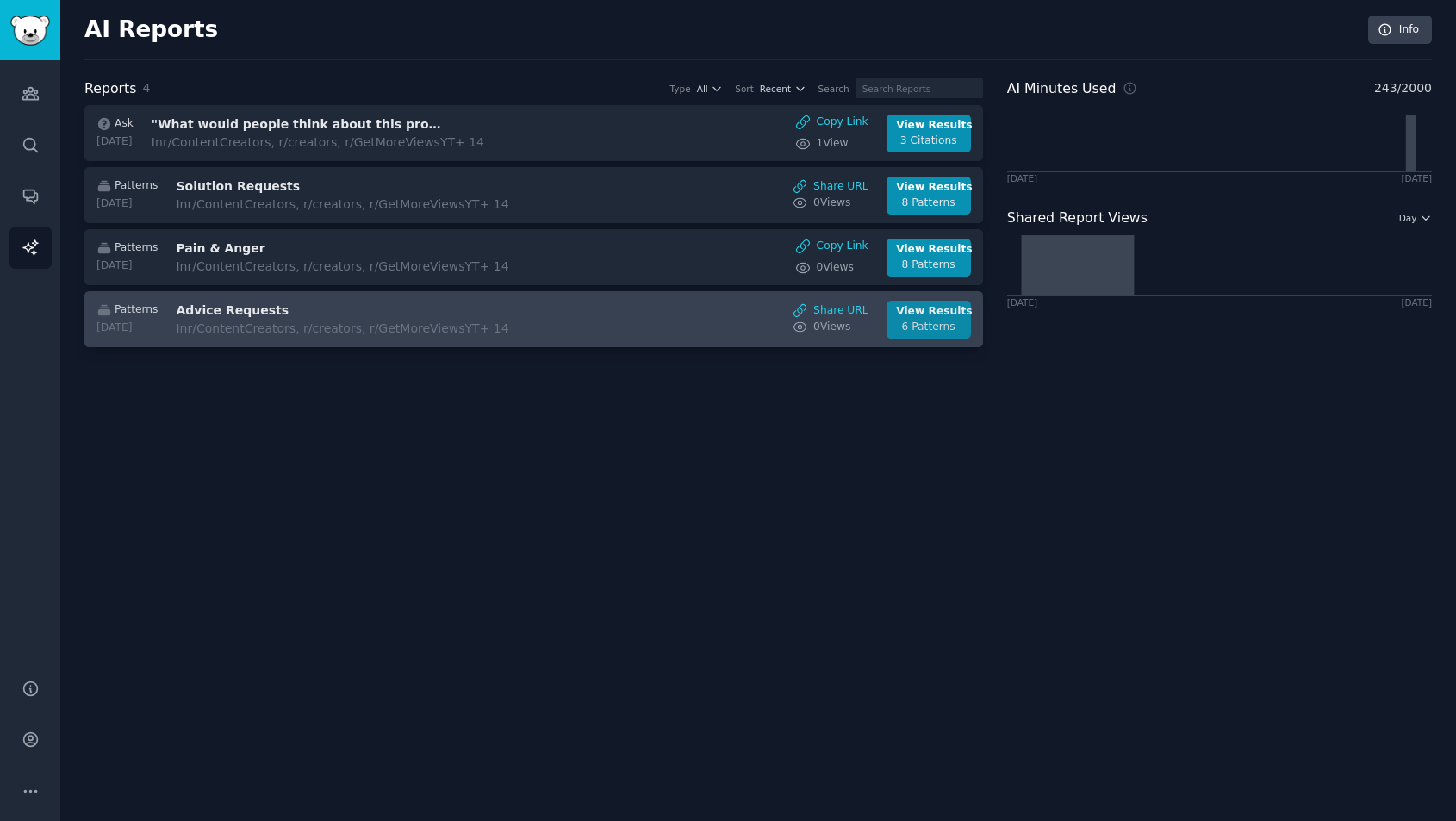
click at [907, 306] on div "View Results" at bounding box center [928, 311] width 65 height 15
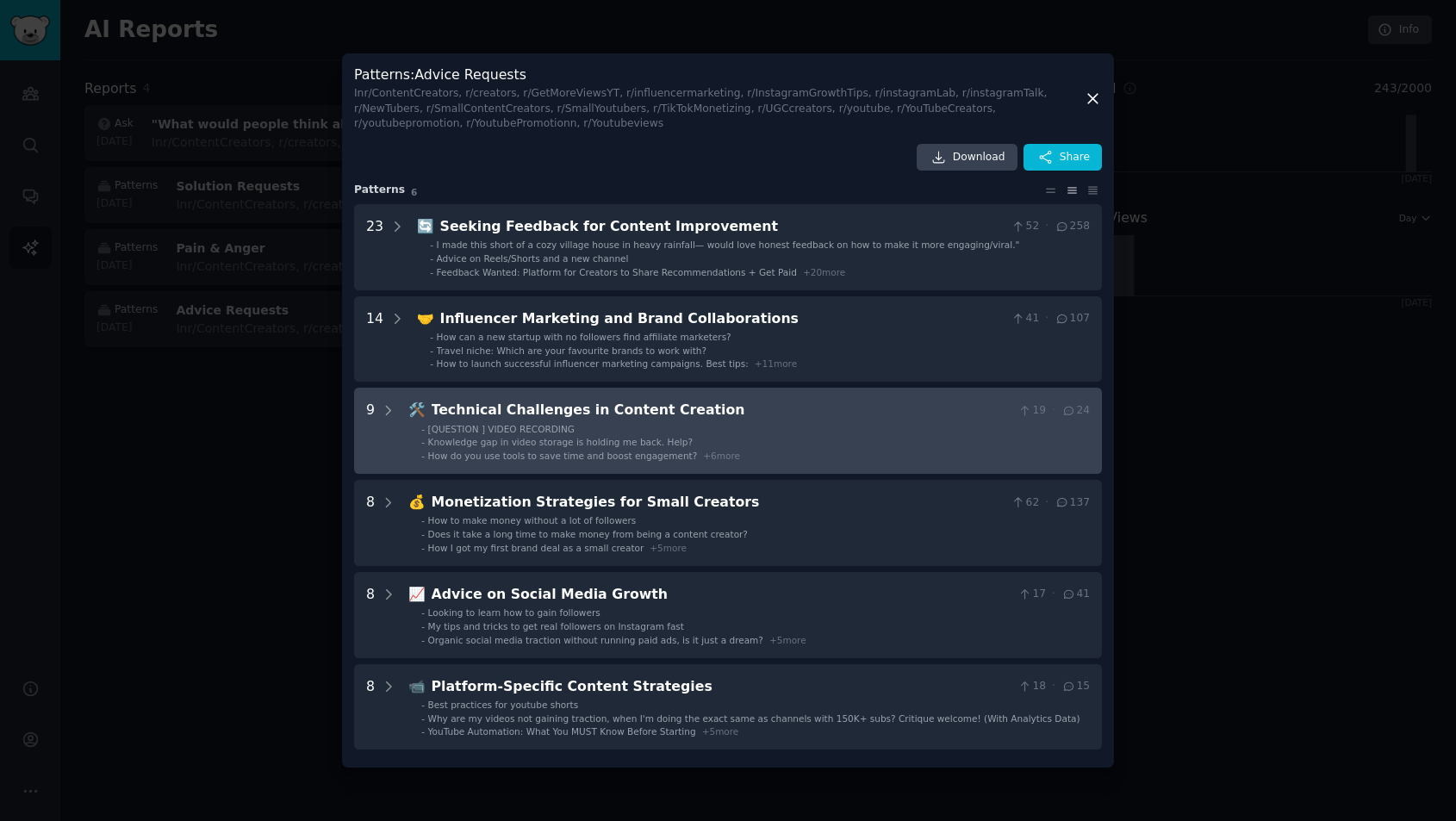
click at [697, 416] on div "Technical Challenges in Content Creation" at bounding box center [721, 410] width 580 height 21
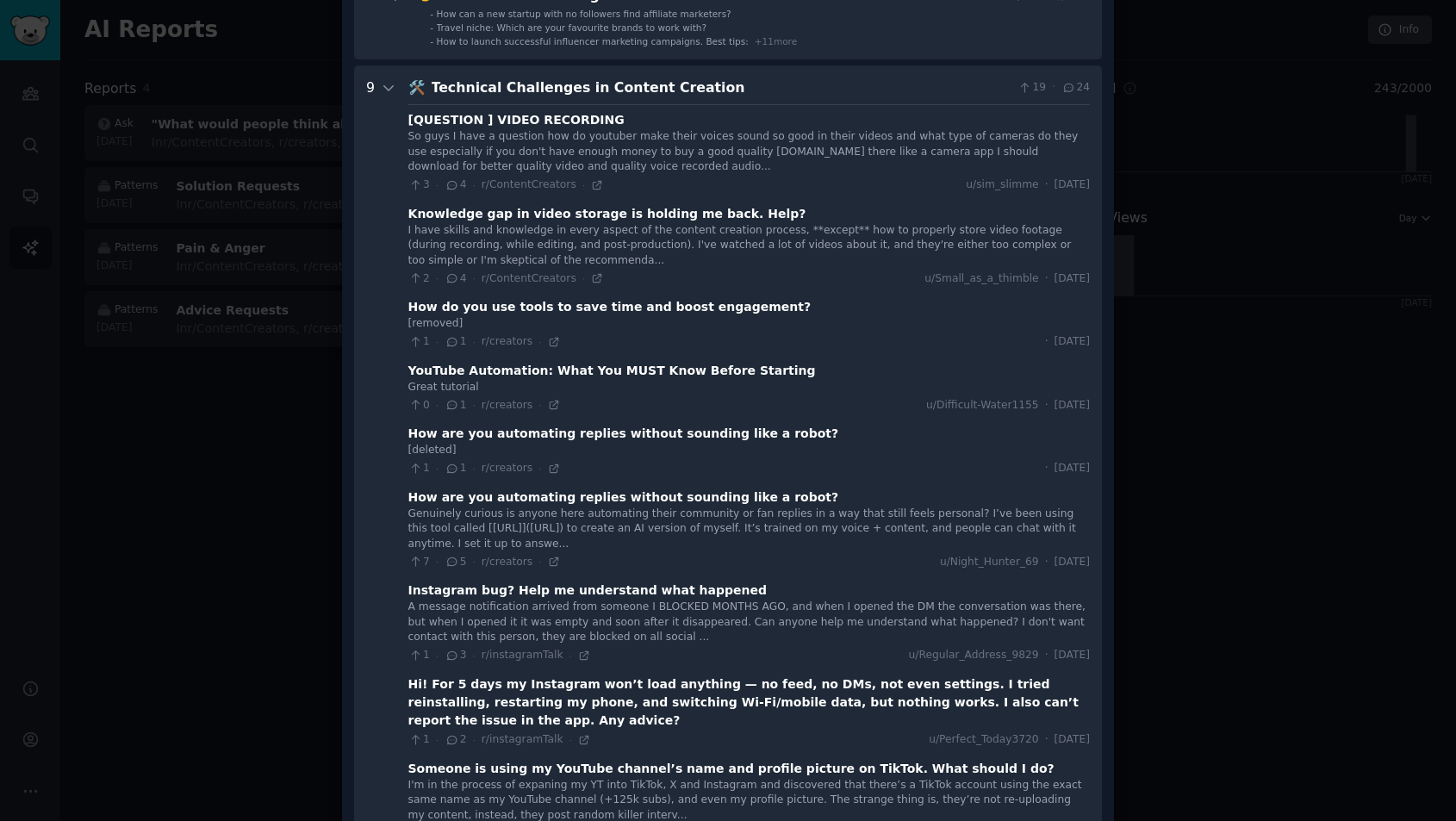
scroll to position [278, 0]
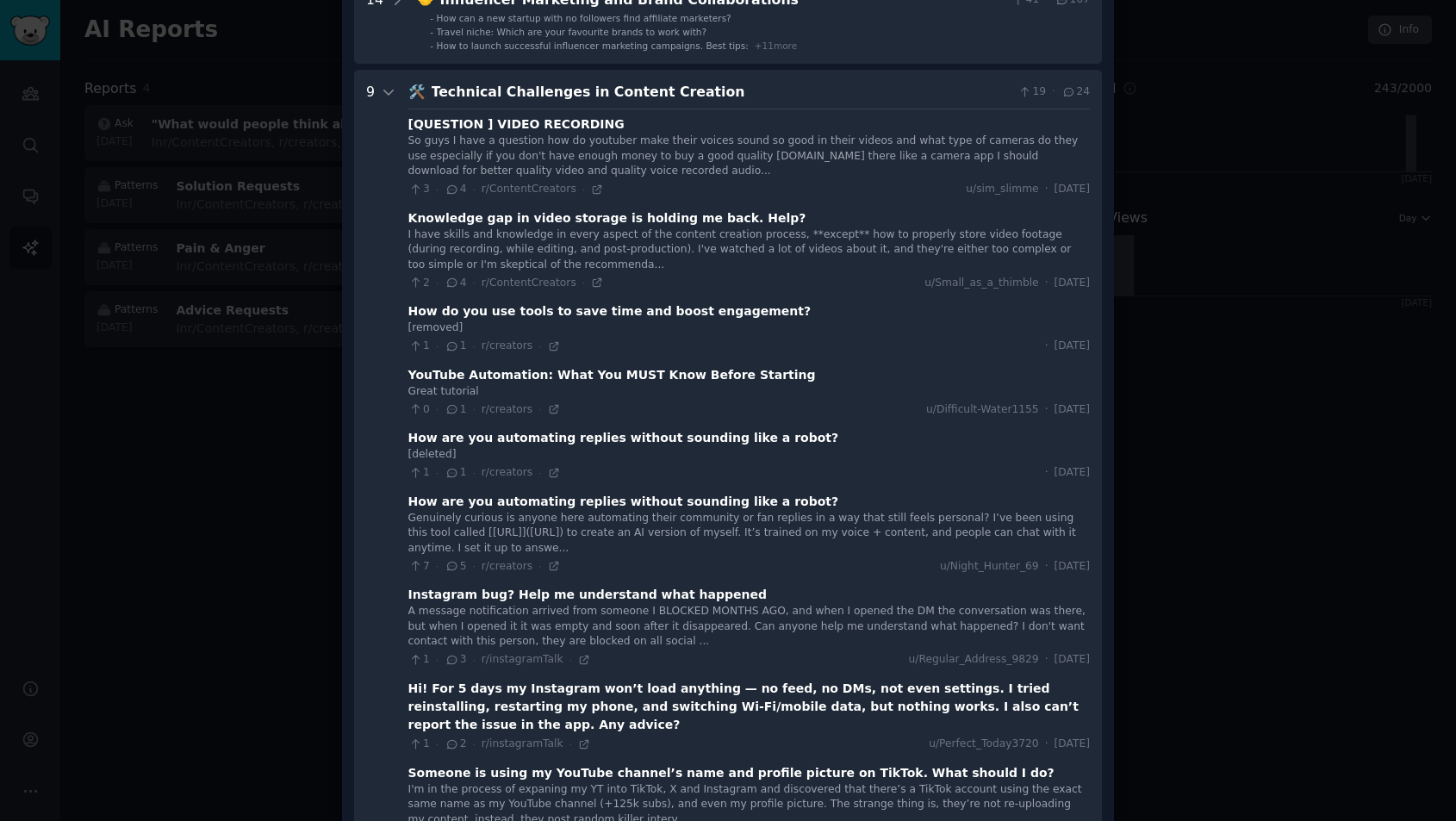
click at [507, 88] on div "Technical Challenges in Content Creation" at bounding box center [721, 92] width 580 height 21
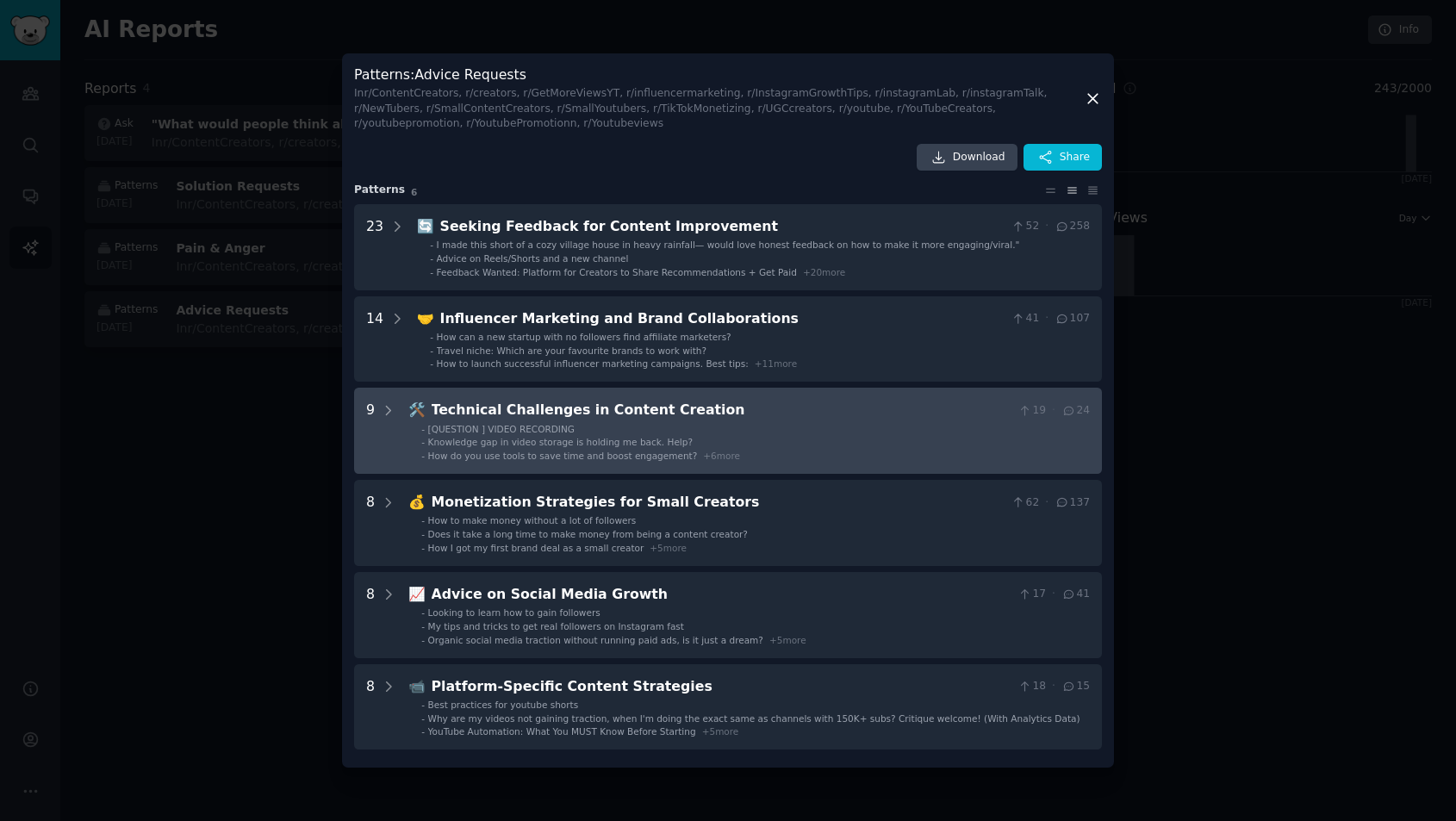
scroll to position [0, 0]
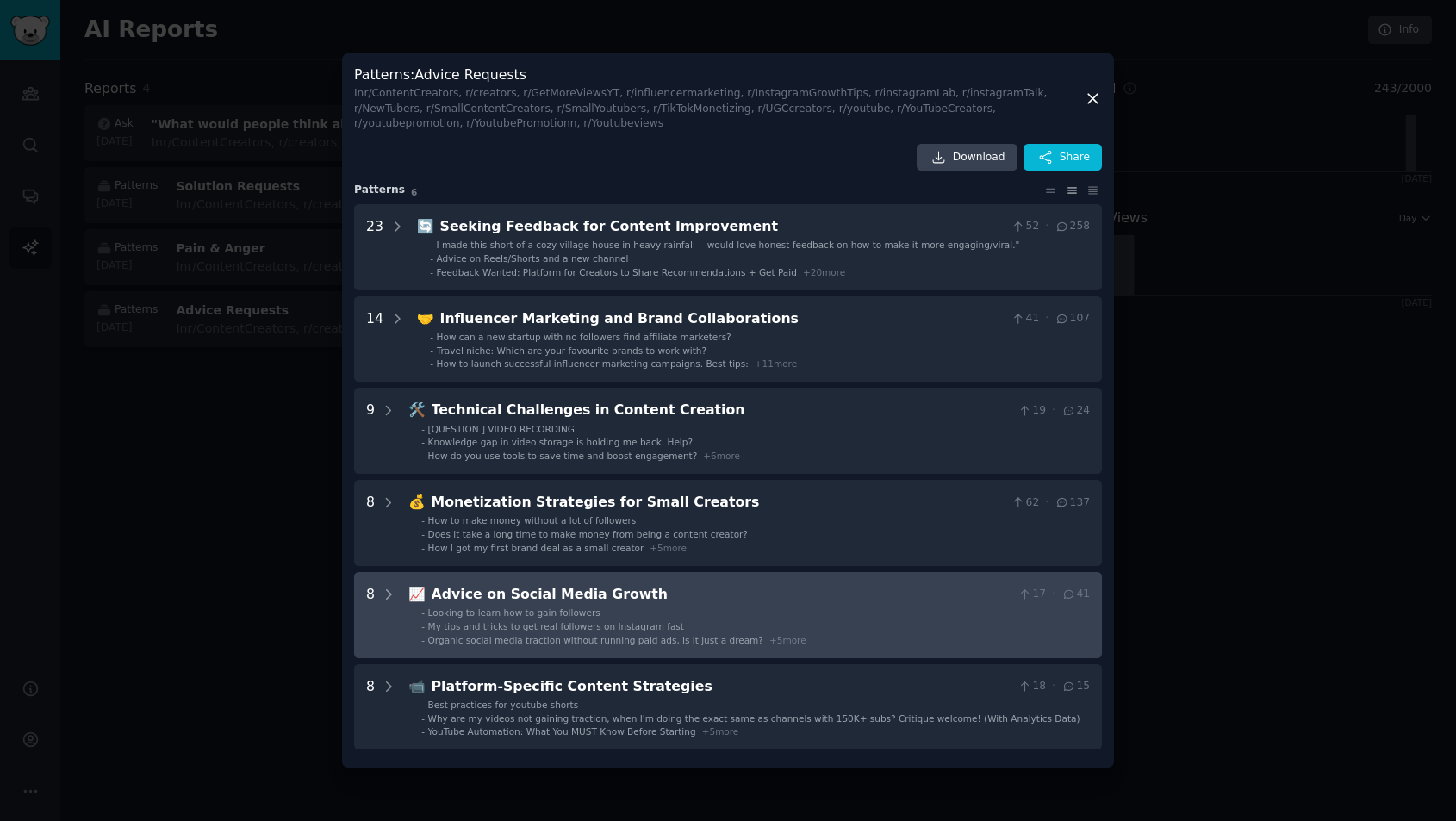
click at [510, 599] on div "Advice on Social Media Growth" at bounding box center [721, 595] width 580 height 21
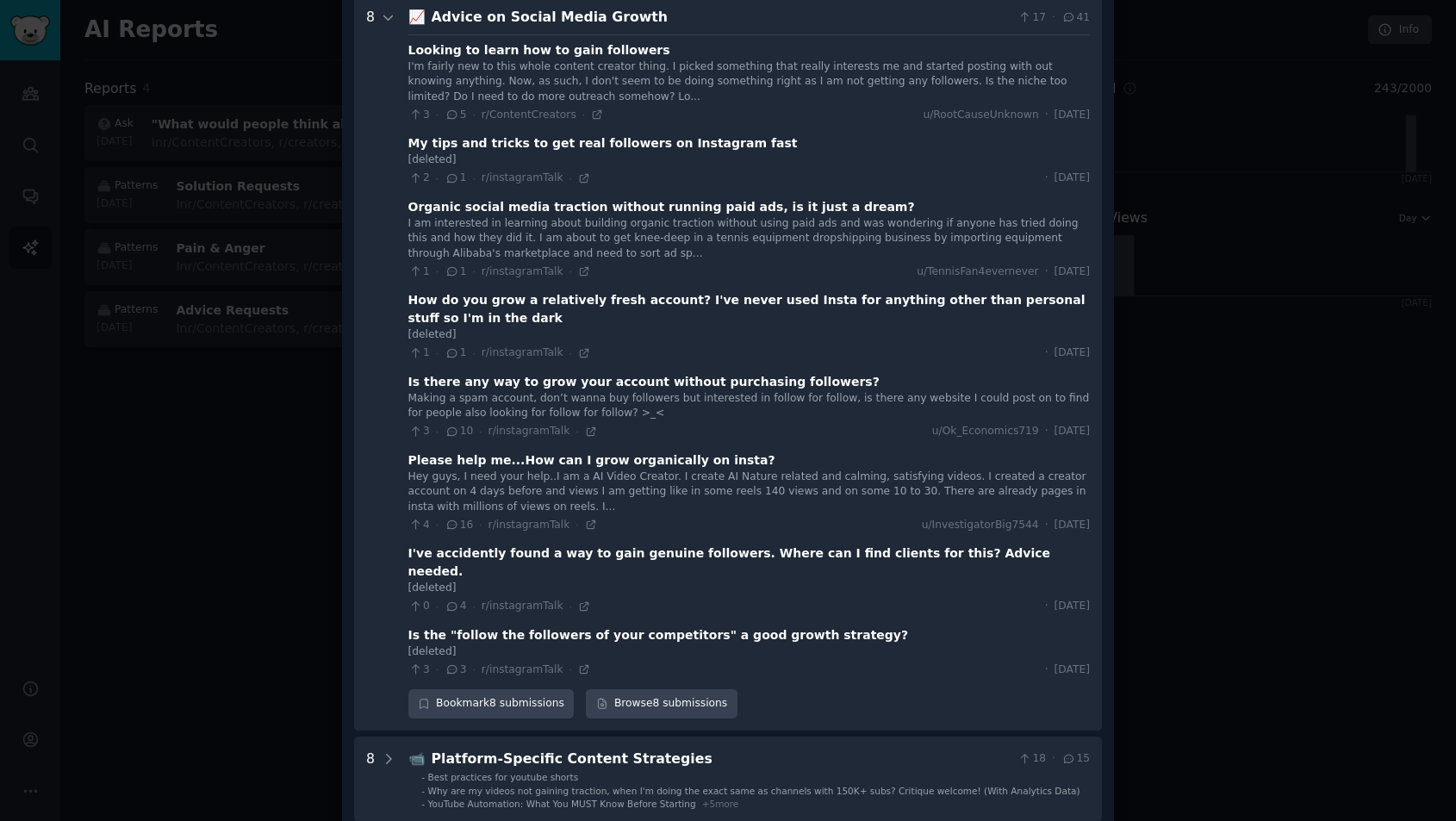
scroll to position [536, 0]
